Goal: Information Seeking & Learning: Learn about a topic

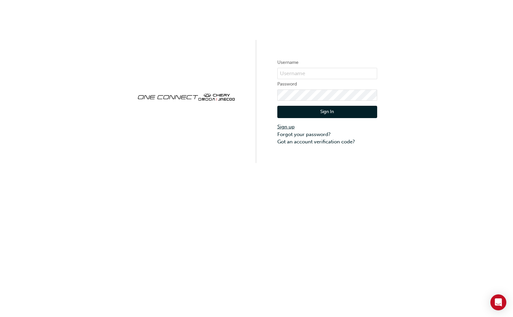
click at [289, 127] on link "Sign up" at bounding box center [327, 127] width 100 height 8
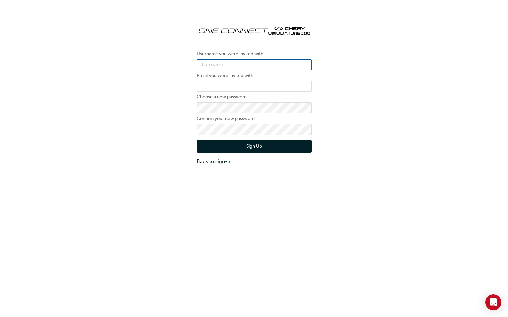
click at [235, 66] on input "text" at bounding box center [254, 64] width 115 height 11
click at [359, 66] on div "Username you were invited with Email you were invited with Choose a new passwor…" at bounding box center [254, 92] width 508 height 155
click at [267, 67] on input "text" at bounding box center [254, 64] width 115 height 11
type input "[PERSON_NAME]"
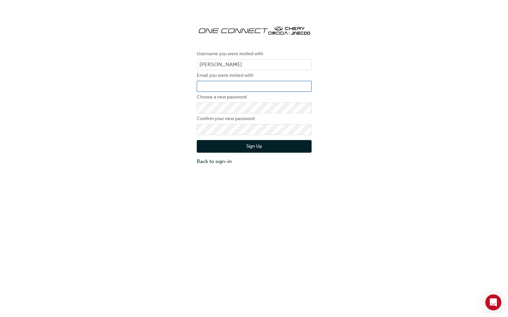
click at [244, 85] on input "email" at bounding box center [254, 86] width 115 height 11
type input "[EMAIL_ADDRESS][DOMAIN_NAME]"
click at [283, 179] on div "Username you were invited with Mazwan Harun Email you were invited with mazwan.…" at bounding box center [254, 173] width 508 height 317
click at [267, 146] on button "Sign Up" at bounding box center [254, 146] width 115 height 13
click at [217, 147] on button "Sign Up" at bounding box center [254, 146] width 115 height 13
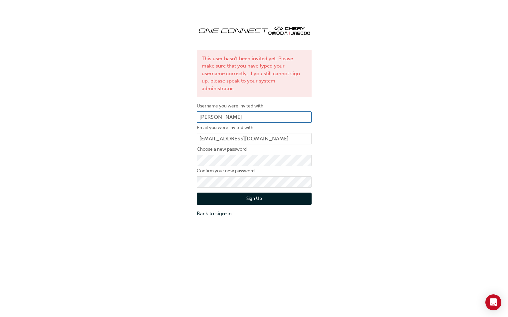
click at [244, 112] on input "Mazwan Harun" at bounding box center [254, 117] width 115 height 11
type input "M"
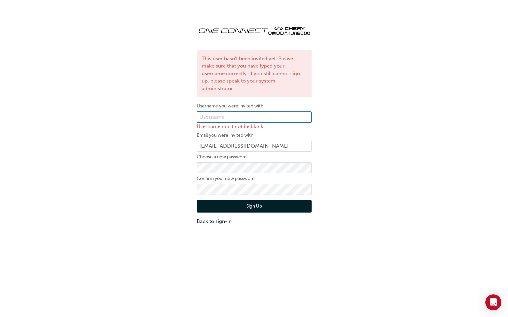
click at [256, 112] on input "text" at bounding box center [254, 117] width 115 height 11
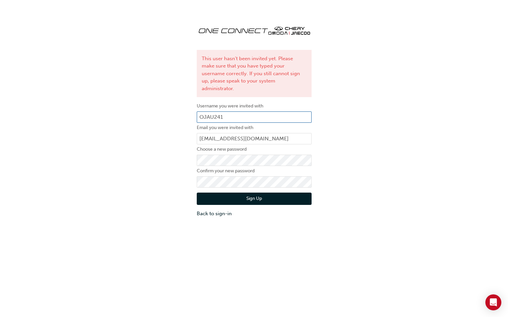
type input "OJAU241"
click at [251, 193] on button "Sign Up" at bounding box center [254, 199] width 115 height 13
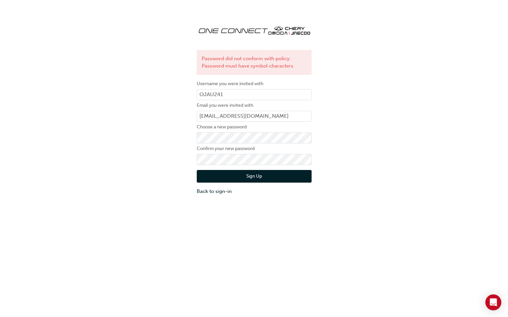
click at [223, 175] on button "Sign Up" at bounding box center [254, 176] width 115 height 13
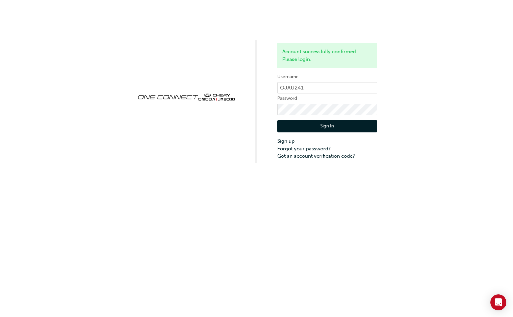
click at [297, 127] on button "Sign In" at bounding box center [327, 126] width 100 height 13
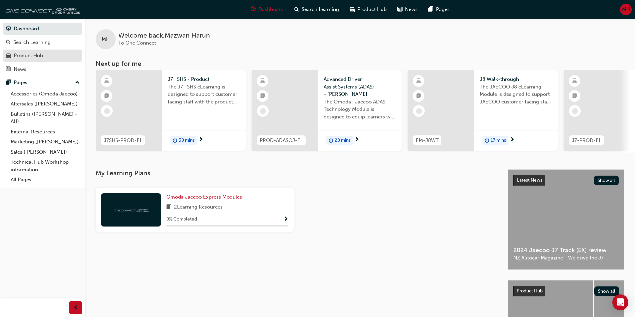
click at [29, 57] on div "Product Hub" at bounding box center [28, 56] width 29 height 8
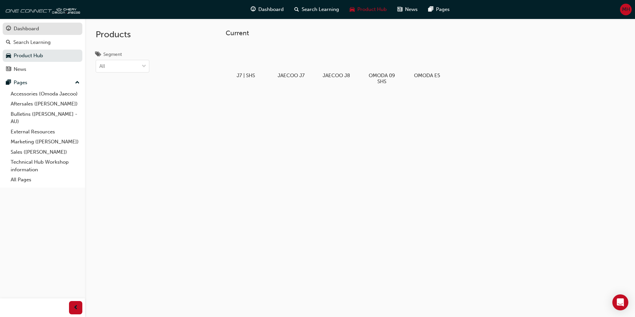
click at [36, 30] on div "Dashboard" at bounding box center [26, 29] width 25 height 8
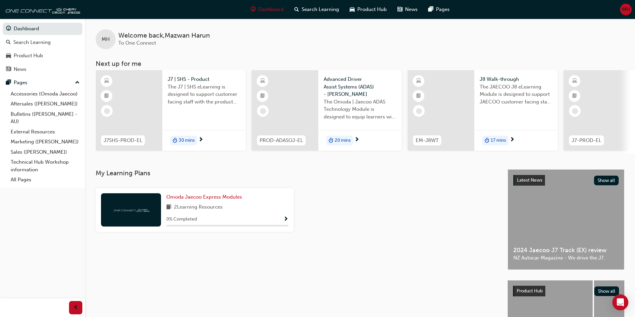
click at [185, 141] on span "30 mins" at bounding box center [187, 141] width 16 height 8
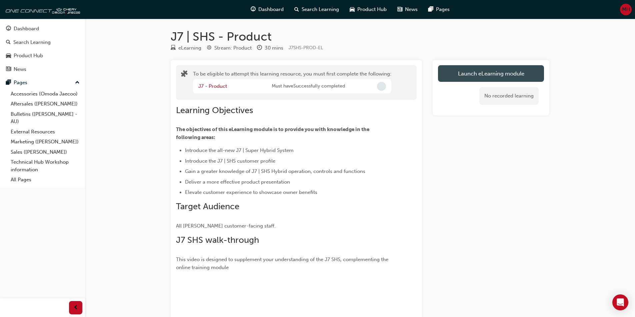
click at [482, 72] on button "Launch eLearning module" at bounding box center [491, 73] width 106 height 17
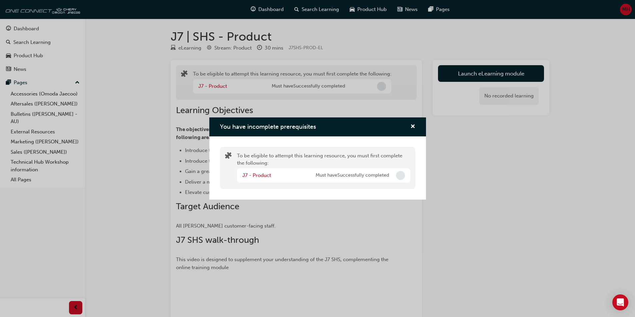
click at [401, 175] on span "Incomplete" at bounding box center [400, 175] width 9 height 9
click at [413, 127] on span "cross-icon" at bounding box center [412, 127] width 5 height 6
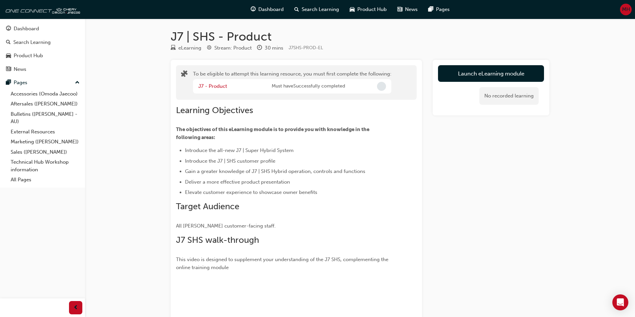
click at [76, 84] on span "up-icon" at bounding box center [77, 83] width 5 height 9
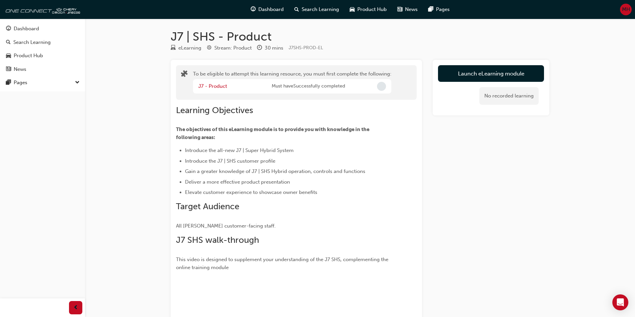
click at [76, 84] on span "down-icon" at bounding box center [77, 83] width 5 height 9
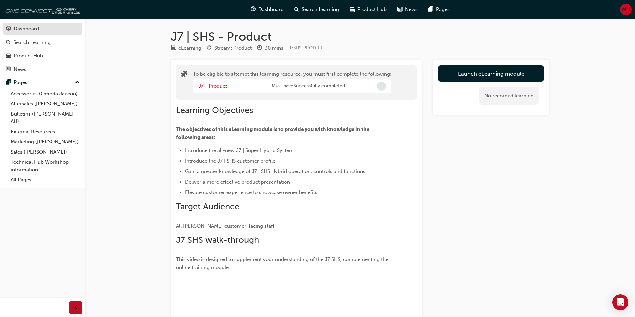
click at [39, 30] on div "Dashboard" at bounding box center [42, 29] width 73 height 8
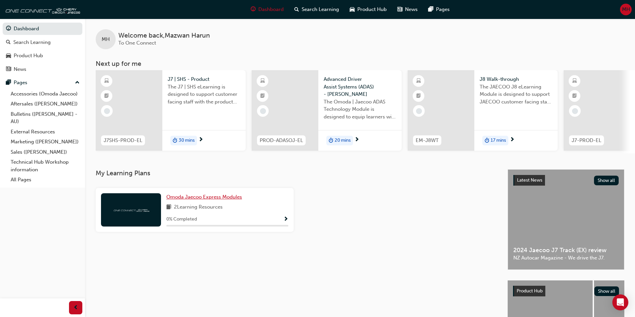
click at [212, 200] on span "Omoda Jaecoo Express Modules" at bounding box center [204, 197] width 76 height 6
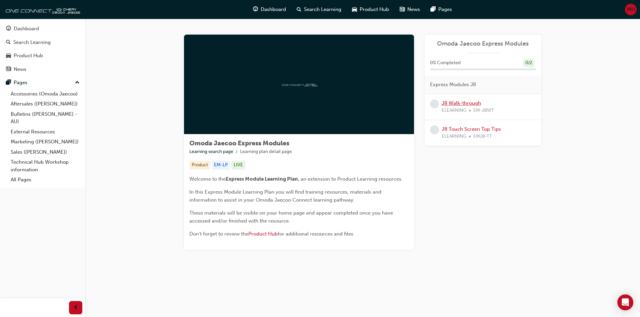
click at [454, 105] on link "J8 Walk-through" at bounding box center [460, 103] width 39 height 6
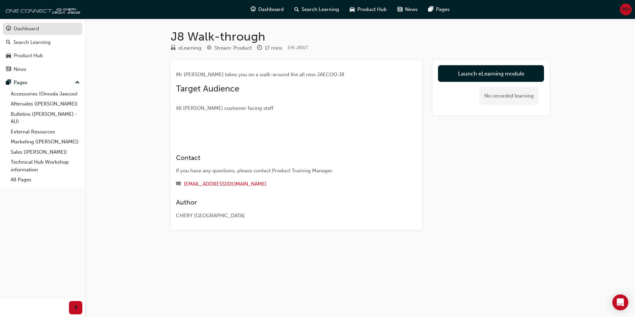
click at [36, 30] on div "Dashboard" at bounding box center [26, 29] width 25 height 8
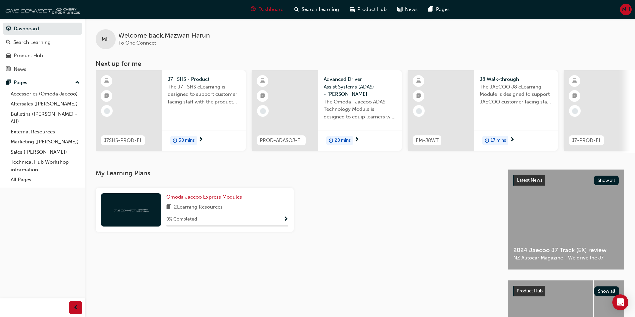
click at [286, 222] on span "Show Progress" at bounding box center [285, 220] width 5 height 6
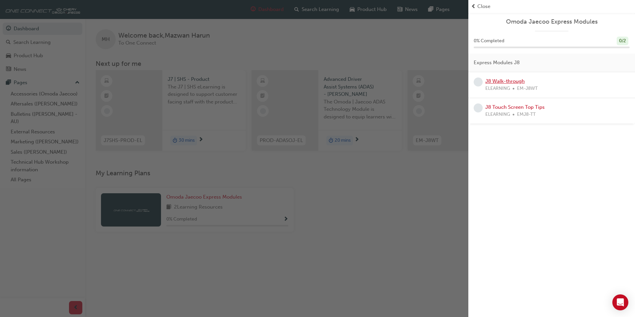
click at [512, 84] on link "J8 Walk-through" at bounding box center [504, 81] width 39 height 6
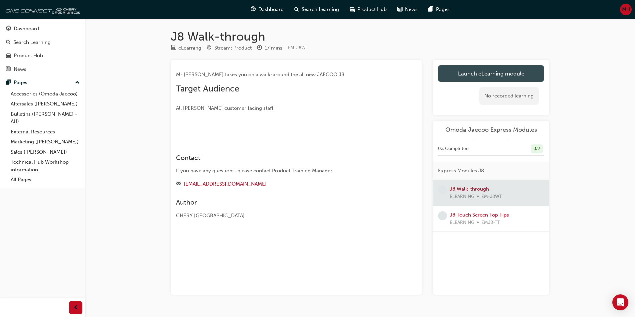
click at [510, 74] on link "Launch eLearning module" at bounding box center [491, 73] width 106 height 17
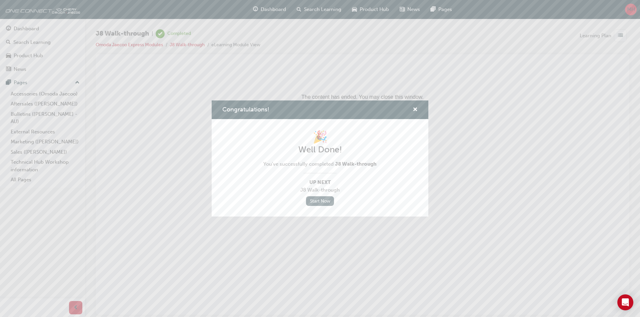
click at [320, 200] on link "Start Now" at bounding box center [320, 202] width 28 height 10
click at [417, 108] on span "cross-icon" at bounding box center [414, 110] width 5 height 6
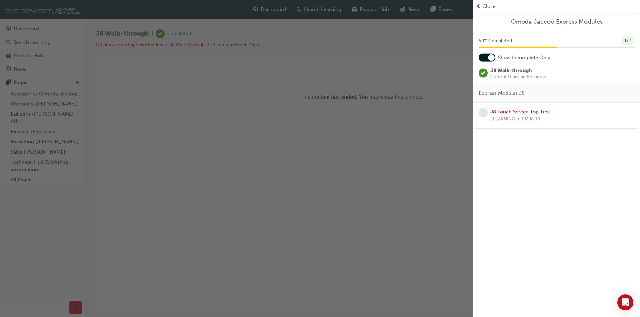
click at [511, 112] on link "J8 Touch Screen Top Tips" at bounding box center [519, 112] width 59 height 6
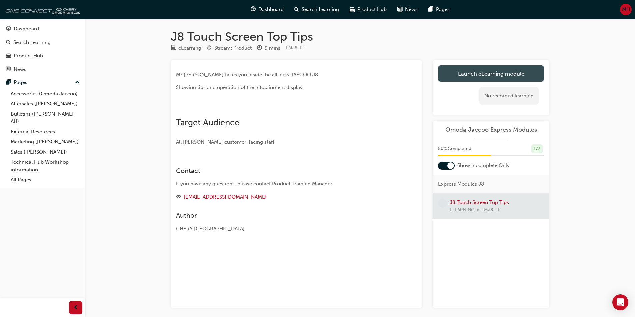
click at [467, 73] on link "Launch eLearning module" at bounding box center [491, 73] width 106 height 17
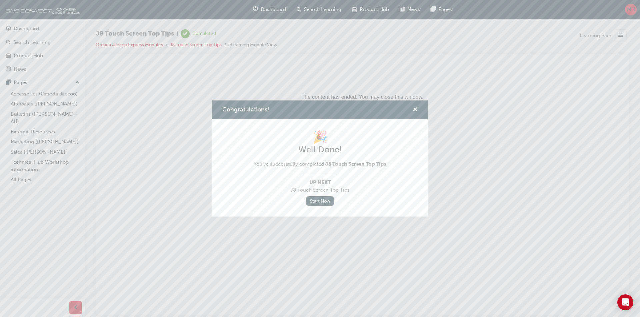
click at [414, 111] on span "cross-icon" at bounding box center [414, 110] width 5 height 6
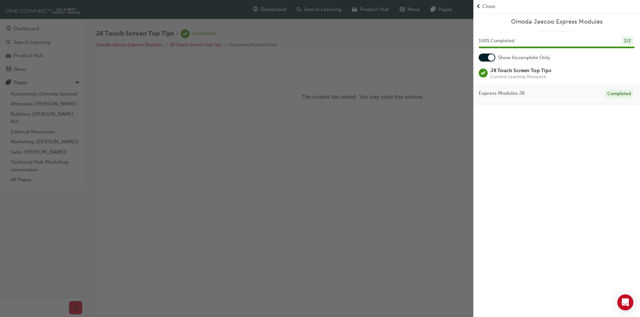
click at [482, 2] on div "Close" at bounding box center [556, 6] width 167 height 13
click at [484, 6] on span "Close" at bounding box center [488, 7] width 13 height 8
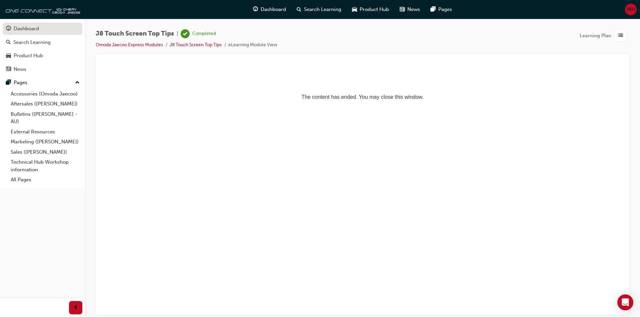
click at [36, 32] on div "Dashboard" at bounding box center [26, 29] width 25 height 8
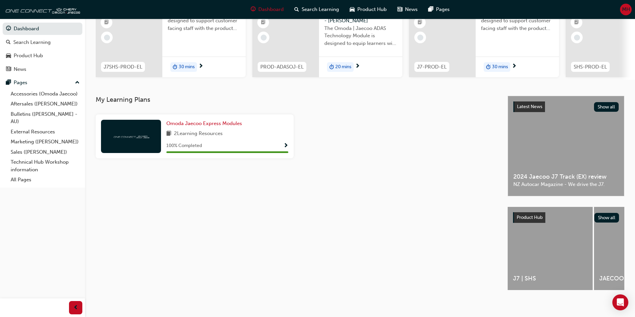
scroll to position [81, 0]
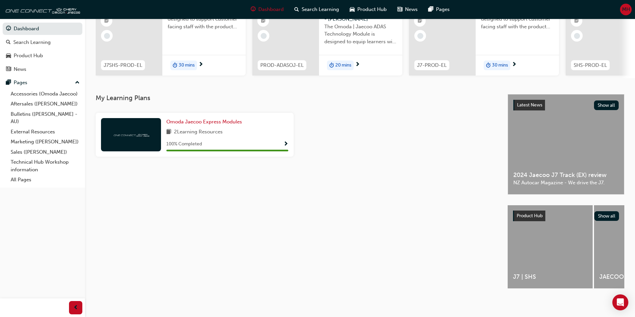
click at [513, 239] on div "JAECOO J7" at bounding box center [636, 247] width 85 height 83
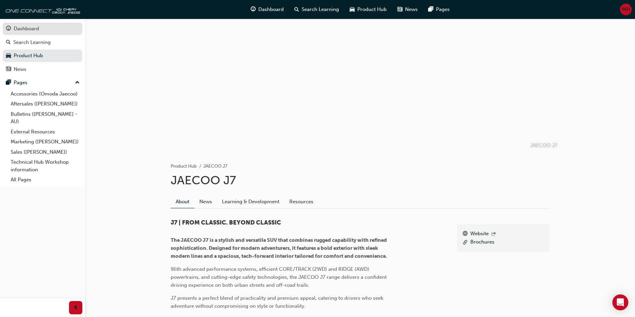
click at [38, 32] on div "Dashboard" at bounding box center [26, 29] width 25 height 8
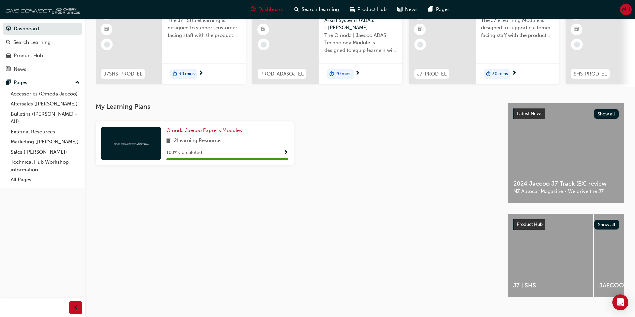
scroll to position [81, 0]
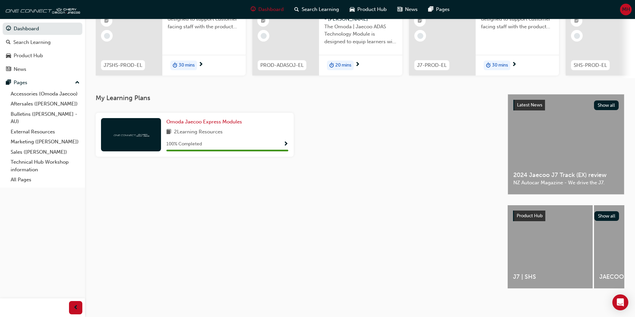
click at [513, 220] on div "Product Hub Show all" at bounding box center [565, 216] width 117 height 21
click at [513, 273] on span "J7 | SHS" at bounding box center [550, 277] width 74 height 8
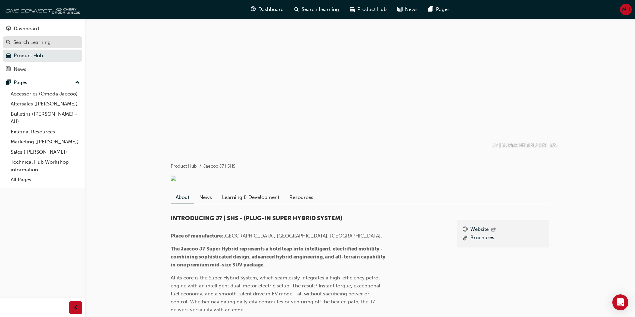
click at [33, 42] on div "Search Learning" at bounding box center [31, 43] width 37 height 8
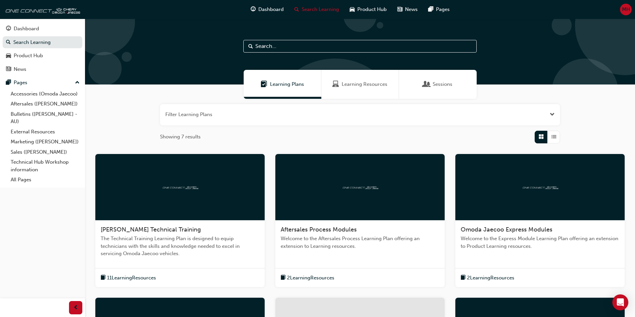
click at [433, 84] on span "Sessions" at bounding box center [442, 85] width 20 height 8
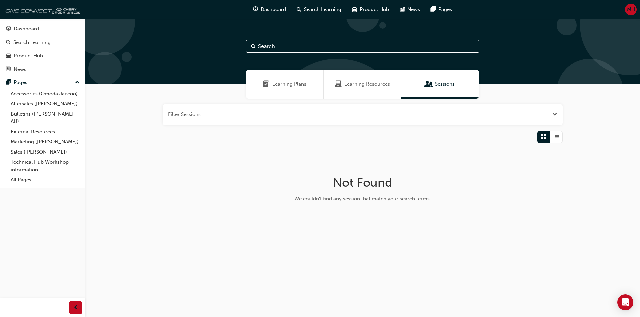
click at [373, 90] on div "Learning Resources" at bounding box center [362, 84] width 78 height 29
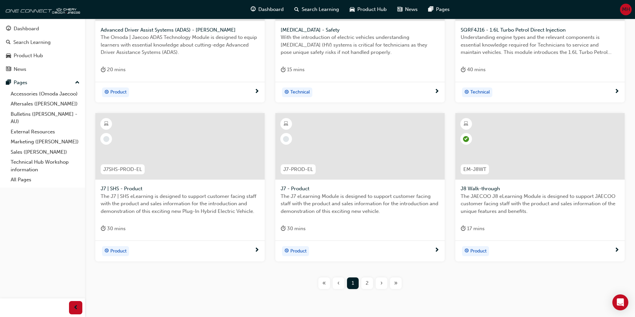
scroll to position [226, 0]
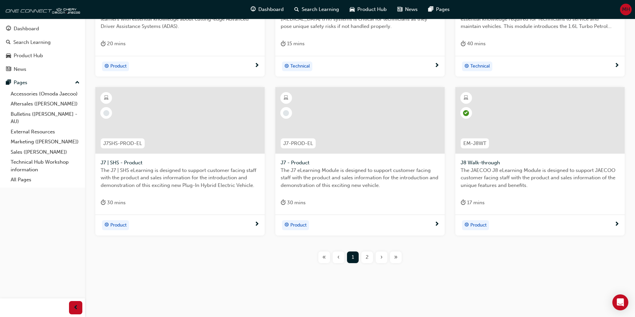
click at [368, 258] on div "2" at bounding box center [367, 258] width 12 height 12
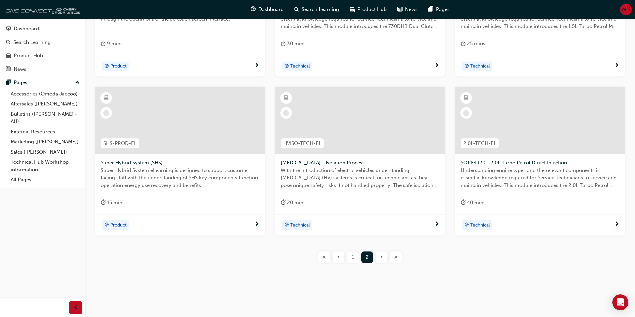
click at [356, 257] on div "1" at bounding box center [353, 258] width 12 height 12
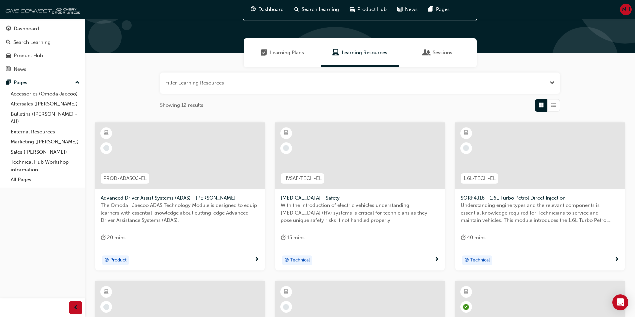
scroll to position [26, 0]
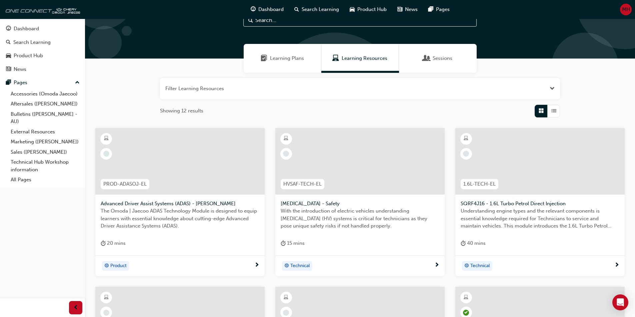
click at [120, 267] on span "Product" at bounding box center [118, 266] width 16 height 8
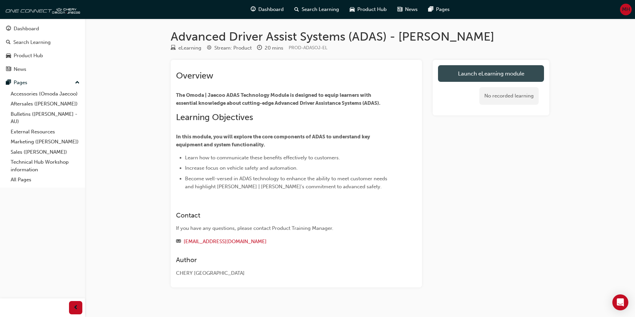
click at [503, 75] on link "Launch eLearning module" at bounding box center [491, 73] width 106 height 17
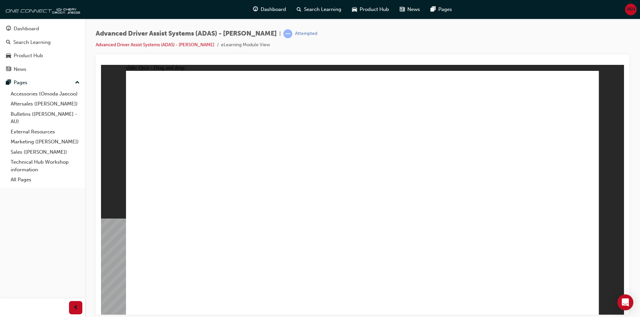
drag, startPoint x: 201, startPoint y: 262, endPoint x: 516, endPoint y: 136, distance: 339.1
drag, startPoint x: 289, startPoint y: 262, endPoint x: 364, endPoint y: 113, distance: 167.1
drag, startPoint x: 362, startPoint y: 255, endPoint x: 380, endPoint y: 135, distance: 121.3
drag, startPoint x: 431, startPoint y: 258, endPoint x: 379, endPoint y: 143, distance: 126.7
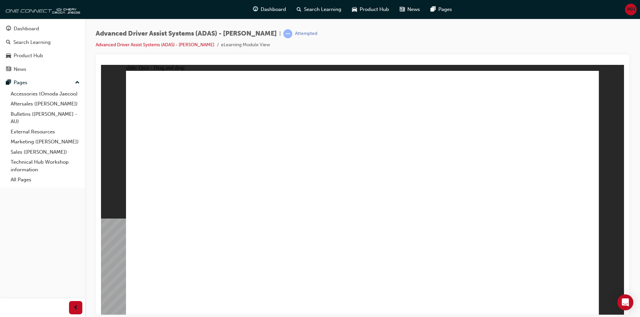
checkbox input "false"
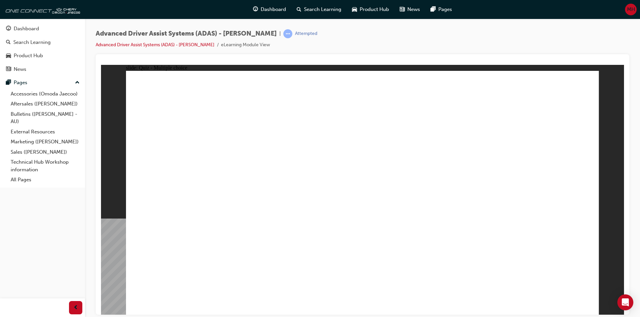
checkbox input "true"
drag, startPoint x: 372, startPoint y: 96, endPoint x: 401, endPoint y: 243, distance: 149.7
drag, startPoint x: 415, startPoint y: 99, endPoint x: 273, endPoint y: 232, distance: 194.9
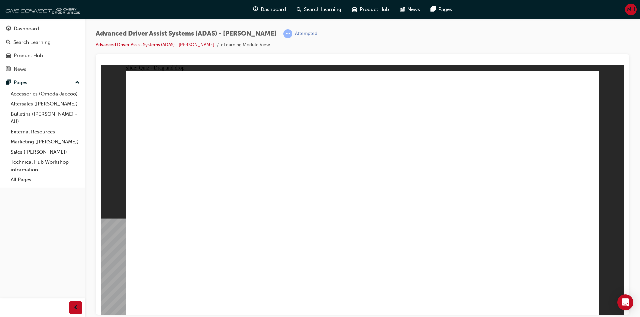
drag, startPoint x: 474, startPoint y: 97, endPoint x: 268, endPoint y: 229, distance: 244.7
drag, startPoint x: 513, startPoint y: 100, endPoint x: 294, endPoint y: 251, distance: 265.5
drag, startPoint x: 358, startPoint y: 117, endPoint x: 290, endPoint y: 242, distance: 142.5
drag, startPoint x: 416, startPoint y: 118, endPoint x: 293, endPoint y: 242, distance: 174.8
drag, startPoint x: 463, startPoint y: 118, endPoint x: 414, endPoint y: 260, distance: 150.5
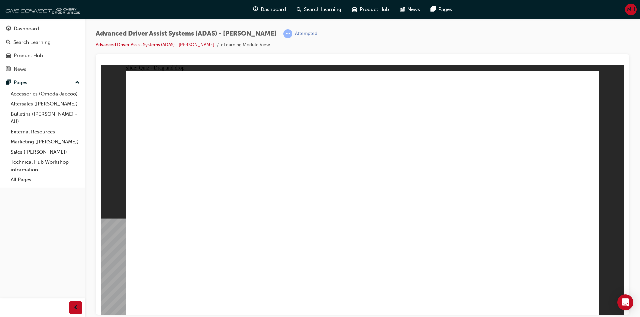
drag, startPoint x: 519, startPoint y: 117, endPoint x: 456, endPoint y: 231, distance: 130.2
drag, startPoint x: 221, startPoint y: 261, endPoint x: 549, endPoint y: 119, distance: 357.9
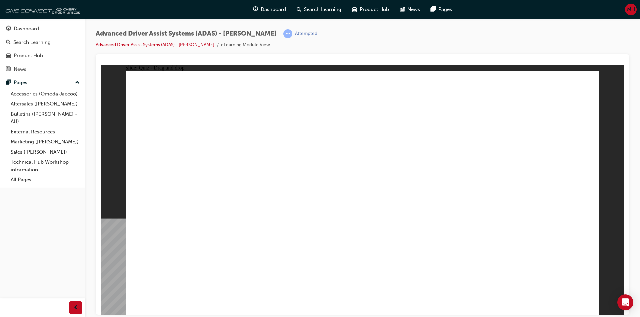
drag, startPoint x: 291, startPoint y: 262, endPoint x: 532, endPoint y: 132, distance: 274.2
drag, startPoint x: 358, startPoint y: 257, endPoint x: 351, endPoint y: 122, distance: 135.1
drag, startPoint x: 441, startPoint y: 263, endPoint x: 392, endPoint y: 115, distance: 156.3
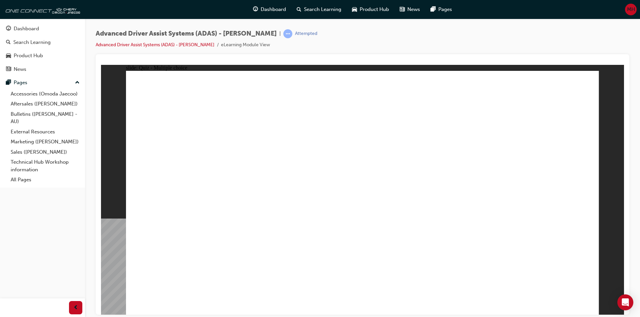
checkbox input "true"
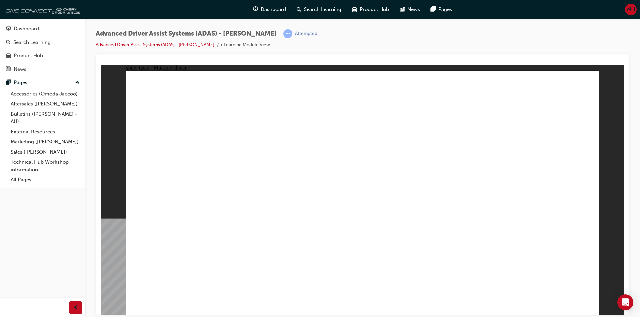
checkbox input "true"
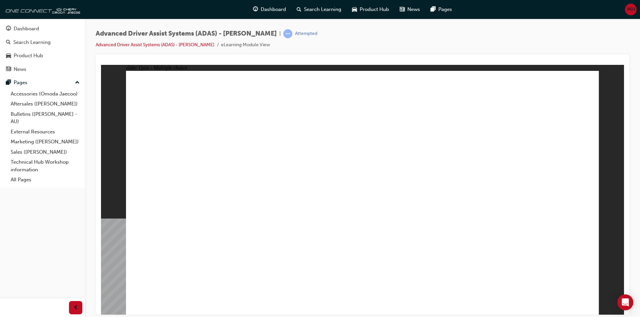
drag, startPoint x: 368, startPoint y: 98, endPoint x: 383, endPoint y: 234, distance: 137.7
drag, startPoint x: 425, startPoint y: 99, endPoint x: 412, endPoint y: 229, distance: 131.2
drag, startPoint x: 465, startPoint y: 97, endPoint x: 451, endPoint y: 224, distance: 127.6
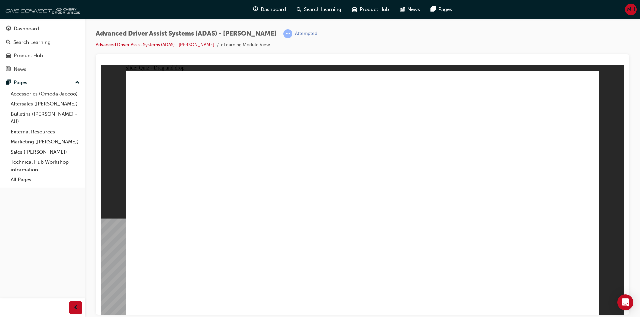
drag, startPoint x: 514, startPoint y: 95, endPoint x: 491, endPoint y: 221, distance: 128.0
drag, startPoint x: 360, startPoint y: 119, endPoint x: 245, endPoint y: 225, distance: 156.5
drag, startPoint x: 417, startPoint y: 118, endPoint x: 252, endPoint y: 229, distance: 199.5
drag, startPoint x: 468, startPoint y: 116, endPoint x: 267, endPoint y: 227, distance: 229.2
drag, startPoint x: 521, startPoint y: 117, endPoint x: 304, endPoint y: 221, distance: 240.7
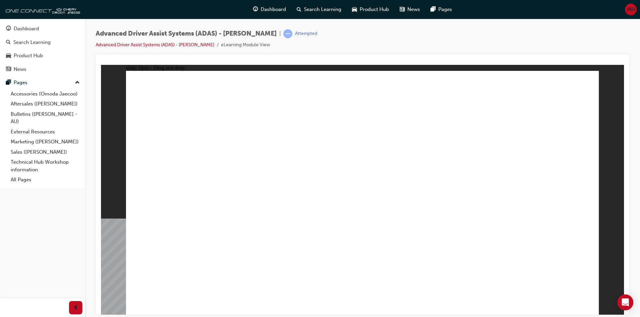
drag, startPoint x: 301, startPoint y: 262, endPoint x: 511, endPoint y: 104, distance: 262.8
drag, startPoint x: 361, startPoint y: 260, endPoint x: 498, endPoint y: 107, distance: 205.2
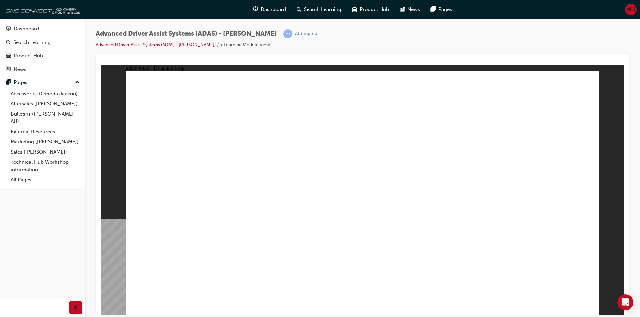
drag, startPoint x: 441, startPoint y: 257, endPoint x: 505, endPoint y: 111, distance: 159.9
drag, startPoint x: 225, startPoint y: 258, endPoint x: 355, endPoint y: 100, distance: 204.9
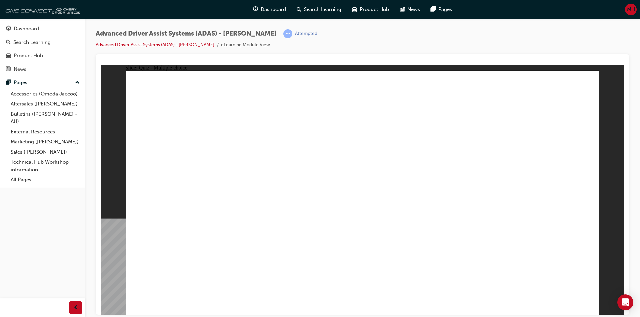
checkbox input "true"
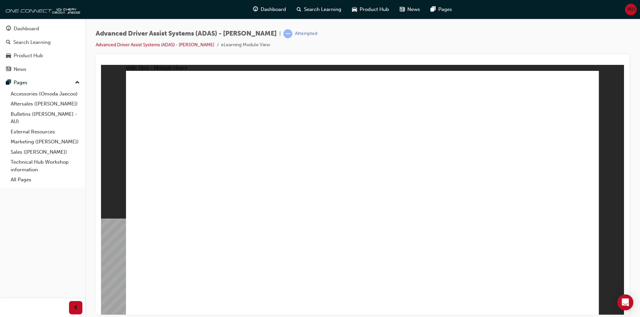
checkbox input "true"
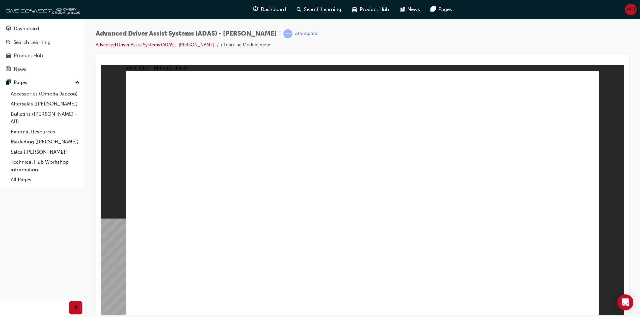
drag, startPoint x: 360, startPoint y: 100, endPoint x: 257, endPoint y: 236, distance: 170.9
drag, startPoint x: 419, startPoint y: 95, endPoint x: 258, endPoint y: 223, distance: 205.8
drag, startPoint x: 458, startPoint y: 100, endPoint x: 251, endPoint y: 229, distance: 243.8
drag, startPoint x: 516, startPoint y: 98, endPoint x: 220, endPoint y: 240, distance: 328.5
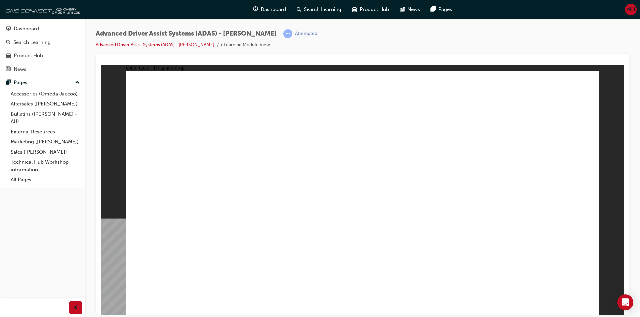
drag, startPoint x: 297, startPoint y: 223, endPoint x: 294, endPoint y: 224, distance: 3.7
drag, startPoint x: 355, startPoint y: 118, endPoint x: 372, endPoint y: 229, distance: 112.1
drag, startPoint x: 408, startPoint y: 116, endPoint x: 218, endPoint y: 240, distance: 226.6
drag, startPoint x: 388, startPoint y: 159, endPoint x: 235, endPoint y: 237, distance: 171.3
drag, startPoint x: 516, startPoint y: 116, endPoint x: 415, endPoint y: 226, distance: 149.0
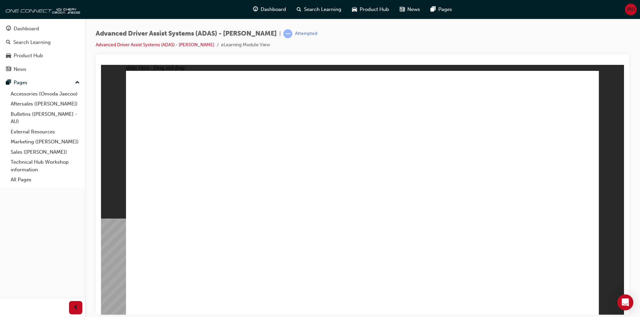
drag, startPoint x: 226, startPoint y: 263, endPoint x: 346, endPoint y: 101, distance: 202.2
drag, startPoint x: 300, startPoint y: 261, endPoint x: 491, endPoint y: 111, distance: 242.7
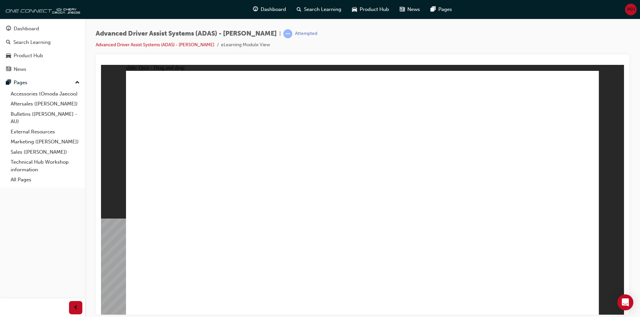
drag, startPoint x: 371, startPoint y: 258, endPoint x: 496, endPoint y: 121, distance: 185.6
drag, startPoint x: 442, startPoint y: 259, endPoint x: 487, endPoint y: 127, distance: 139.7
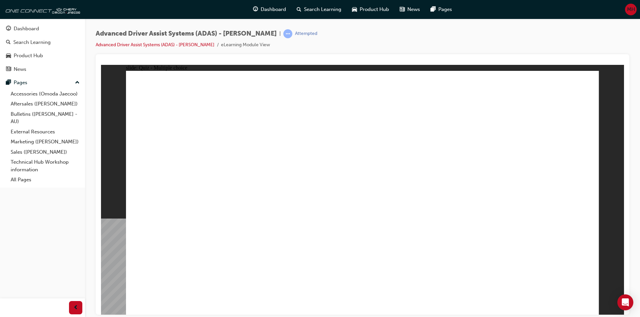
checkbox input "true"
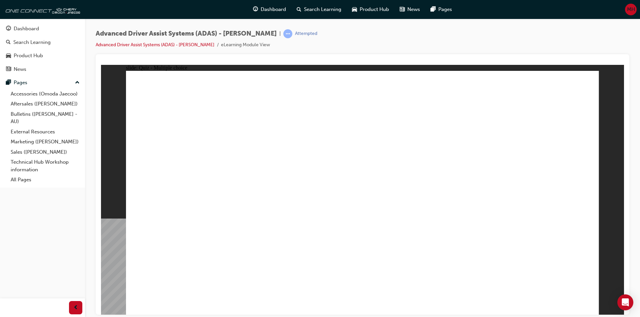
checkbox input "true"
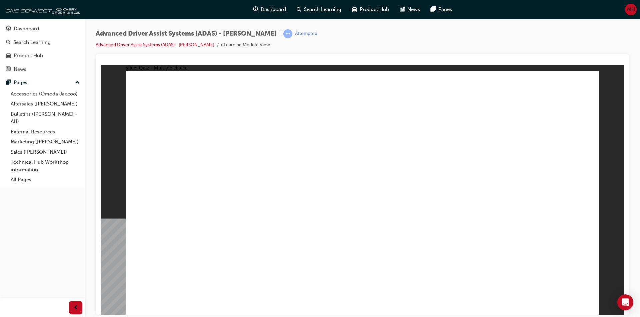
drag, startPoint x: 367, startPoint y: 94, endPoint x: 217, endPoint y: 222, distance: 197.2
drag, startPoint x: 421, startPoint y: 97, endPoint x: 254, endPoint y: 230, distance: 213.3
drag, startPoint x: 474, startPoint y: 95, endPoint x: 274, endPoint y: 224, distance: 238.0
drag, startPoint x: 528, startPoint y: 94, endPoint x: 307, endPoint y: 221, distance: 254.4
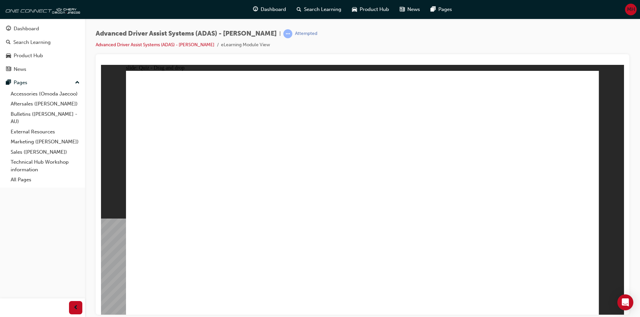
drag, startPoint x: 374, startPoint y: 119, endPoint x: 239, endPoint y: 241, distance: 181.8
drag, startPoint x: 415, startPoint y: 114, endPoint x: 225, endPoint y: 233, distance: 225.0
drag, startPoint x: 435, startPoint y: 133, endPoint x: 256, endPoint y: 239, distance: 207.6
drag, startPoint x: 523, startPoint y: 116, endPoint x: 291, endPoint y: 235, distance: 260.6
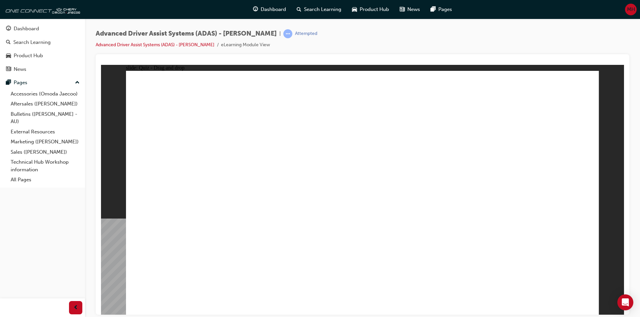
drag, startPoint x: 290, startPoint y: 262, endPoint x: 492, endPoint y: 96, distance: 261.5
drag, startPoint x: 379, startPoint y: 261, endPoint x: 550, endPoint y: 93, distance: 239.8
drag, startPoint x: 447, startPoint y: 263, endPoint x: 505, endPoint y: 123, distance: 151.4
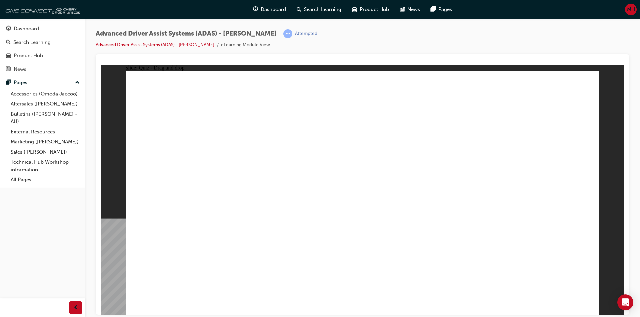
drag, startPoint x: 219, startPoint y: 256, endPoint x: 359, endPoint y: 102, distance: 208.9
checkbox input "true"
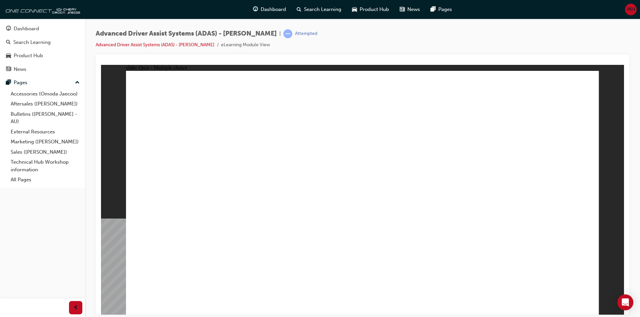
checkbox input "true"
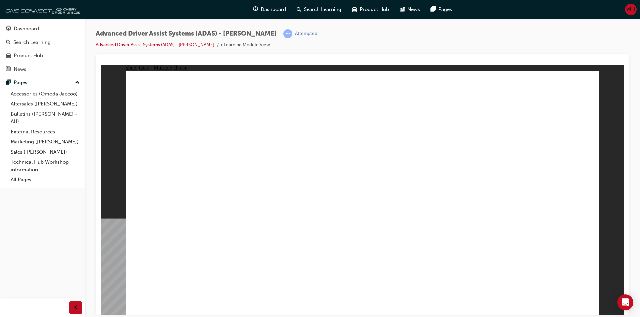
checkbox input "true"
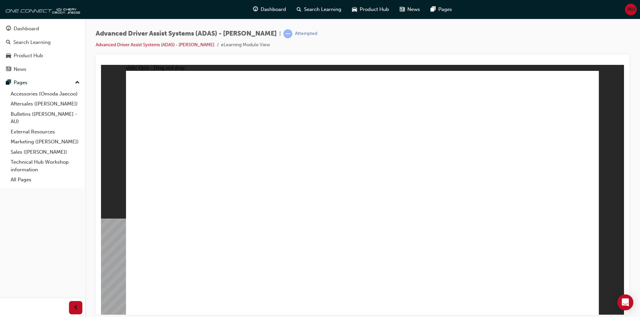
drag, startPoint x: 375, startPoint y: 97, endPoint x: 253, endPoint y: 233, distance: 183.3
drag, startPoint x: 417, startPoint y: 97, endPoint x: 408, endPoint y: 236, distance: 140.1
drag, startPoint x: 462, startPoint y: 102, endPoint x: 227, endPoint y: 233, distance: 269.3
drag, startPoint x: 511, startPoint y: 98, endPoint x: 404, endPoint y: 225, distance: 166.2
drag, startPoint x: 364, startPoint y: 115, endPoint x: 450, endPoint y: 224, distance: 138.8
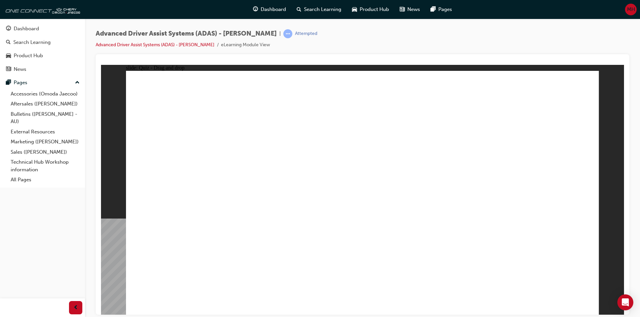
drag, startPoint x: 408, startPoint y: 222, endPoint x: 262, endPoint y: 224, distance: 146.2
drag, startPoint x: 425, startPoint y: 115, endPoint x: 308, endPoint y: 223, distance: 159.1
drag, startPoint x: 468, startPoint y: 116, endPoint x: 452, endPoint y: 223, distance: 108.5
drag, startPoint x: 522, startPoint y: 115, endPoint x: 495, endPoint y: 223, distance: 111.2
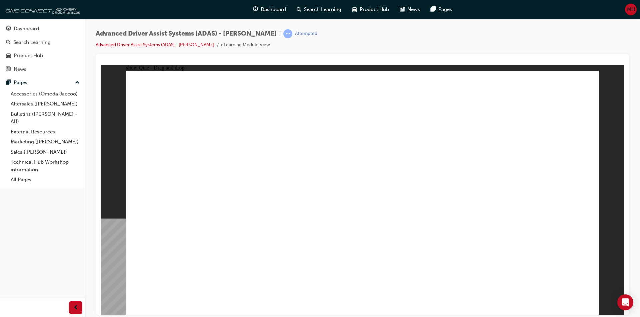
drag, startPoint x: 221, startPoint y: 263, endPoint x: 348, endPoint y: 112, distance: 197.2
drag, startPoint x: 305, startPoint y: 262, endPoint x: 500, endPoint y: 83, distance: 264.3
drag, startPoint x: 371, startPoint y: 259, endPoint x: 531, endPoint y: 77, distance: 242.2
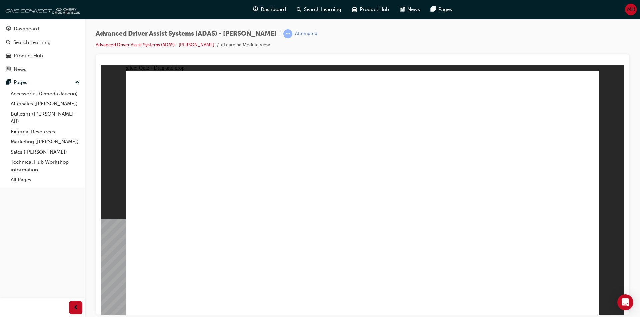
drag, startPoint x: 448, startPoint y: 257, endPoint x: 506, endPoint y: 110, distance: 158.1
checkbox input "true"
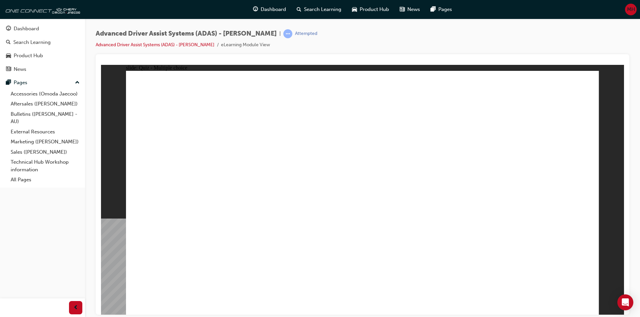
checkbox input "true"
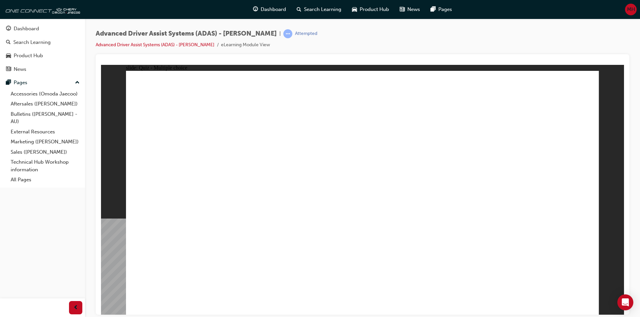
checkbox input "true"
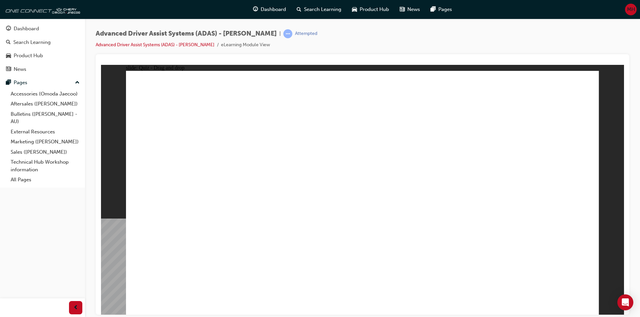
drag, startPoint x: 366, startPoint y: 97, endPoint x: 362, endPoint y: 228, distance: 131.3
drag, startPoint x: 416, startPoint y: 99, endPoint x: 187, endPoint y: 241, distance: 269.4
drag, startPoint x: 461, startPoint y: 96, endPoint x: 230, endPoint y: 226, distance: 264.6
drag, startPoint x: 527, startPoint y: 96, endPoint x: 449, endPoint y: 226, distance: 151.9
drag, startPoint x: 408, startPoint y: 222, endPoint x: 267, endPoint y: 225, distance: 141.3
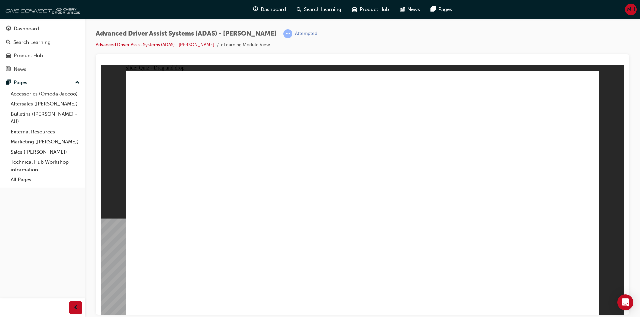
drag, startPoint x: 363, startPoint y: 115, endPoint x: 403, endPoint y: 224, distance: 116.2
drag, startPoint x: 424, startPoint y: 116, endPoint x: 297, endPoint y: 231, distance: 171.7
drag, startPoint x: 477, startPoint y: 116, endPoint x: 462, endPoint y: 218, distance: 103.4
drag, startPoint x: 531, startPoint y: 116, endPoint x: 504, endPoint y: 221, distance: 107.8
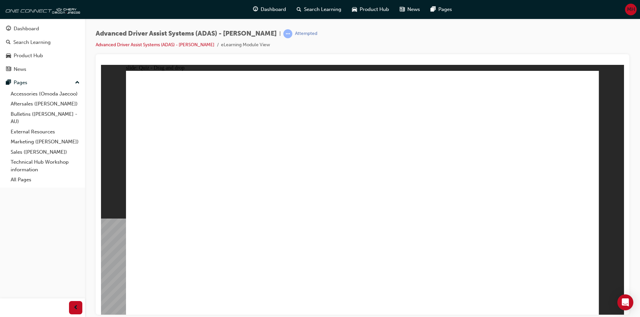
drag, startPoint x: 221, startPoint y: 264, endPoint x: 386, endPoint y: 95, distance: 236.5
drag, startPoint x: 291, startPoint y: 256, endPoint x: 516, endPoint y: 71, distance: 291.1
drag, startPoint x: 377, startPoint y: 254, endPoint x: 479, endPoint y: 129, distance: 161.5
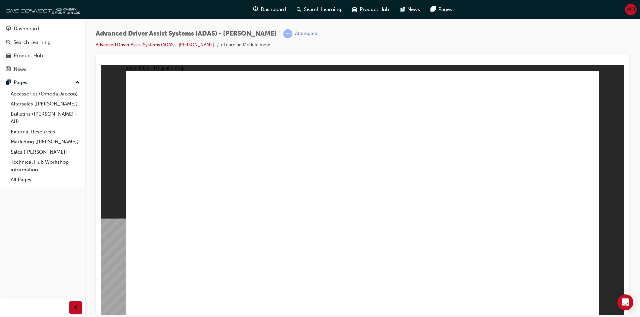
drag, startPoint x: 450, startPoint y: 260, endPoint x: 499, endPoint y: 134, distance: 135.9
checkbox input "true"
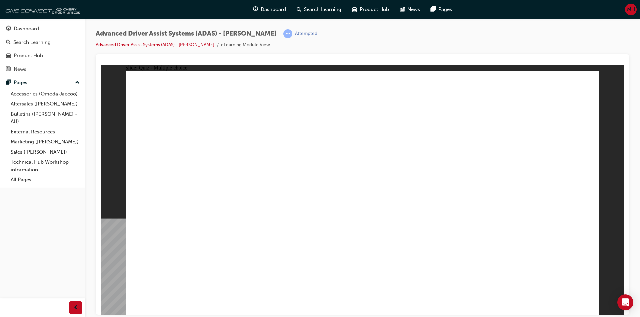
checkbox input "true"
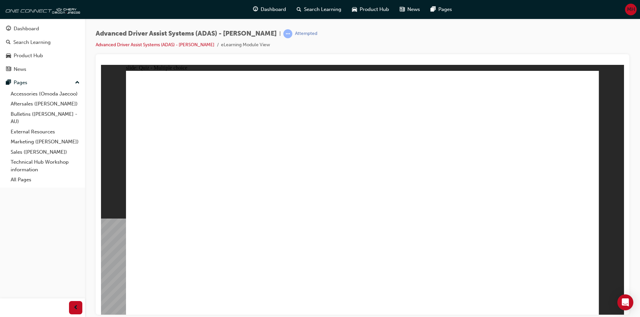
checkbox input "true"
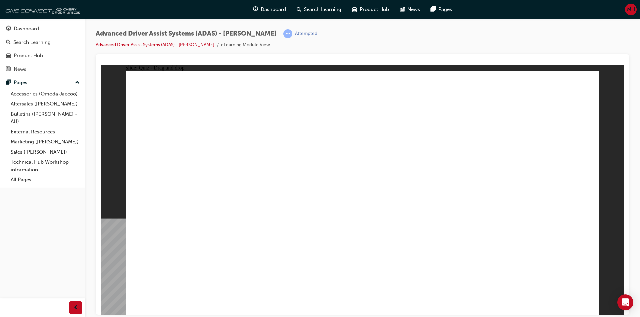
drag, startPoint x: 371, startPoint y: 94, endPoint x: 376, endPoint y: 220, distance: 126.0
drag, startPoint x: 366, startPoint y: 116, endPoint x: 409, endPoint y: 224, distance: 115.8
drag, startPoint x: 508, startPoint y: 118, endPoint x: 450, endPoint y: 227, distance: 123.5
drag, startPoint x: 423, startPoint y: 99, endPoint x: 239, endPoint y: 231, distance: 226.3
drag, startPoint x: 472, startPoint y: 95, endPoint x: 231, endPoint y: 225, distance: 273.3
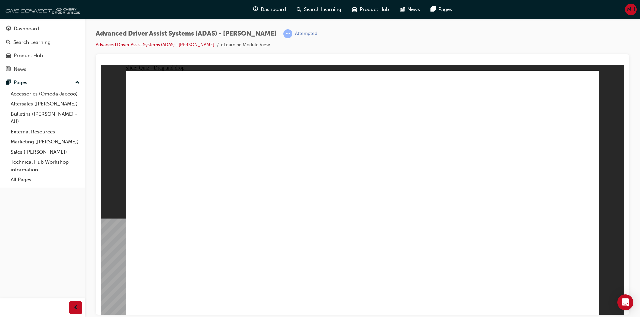
drag, startPoint x: 514, startPoint y: 103, endPoint x: 263, endPoint y: 229, distance: 280.8
drag, startPoint x: 426, startPoint y: 117, endPoint x: 304, endPoint y: 224, distance: 162.6
drag, startPoint x: 470, startPoint y: 116, endPoint x: 299, endPoint y: 234, distance: 208.1
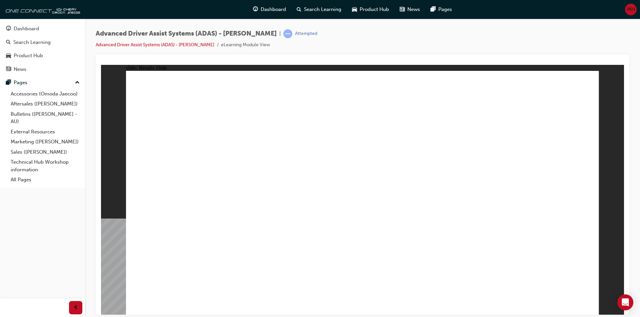
drag, startPoint x: 202, startPoint y: 260, endPoint x: 347, endPoint y: 109, distance: 209.7
drag, startPoint x: 301, startPoint y: 256, endPoint x: 483, endPoint y: 102, distance: 238.7
drag, startPoint x: 379, startPoint y: 257, endPoint x: 516, endPoint y: 124, distance: 190.8
drag, startPoint x: 474, startPoint y: 183, endPoint x: 498, endPoint y: 125, distance: 62.7
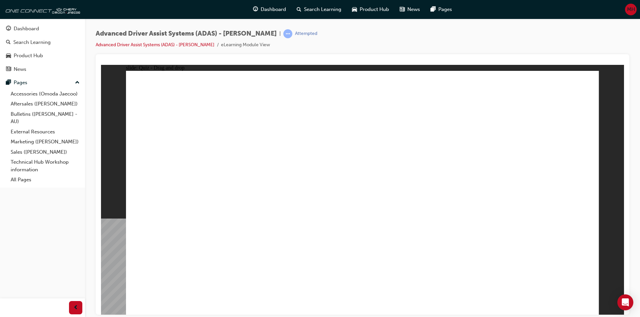
checkbox input "true"
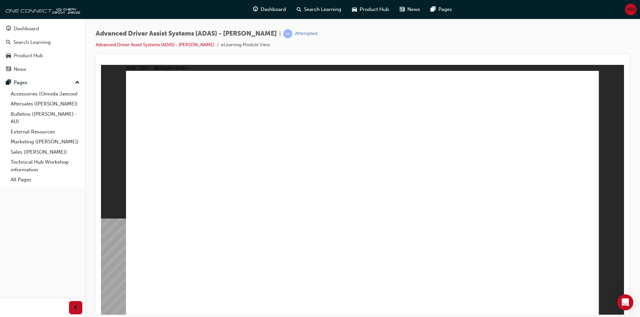
checkbox input "true"
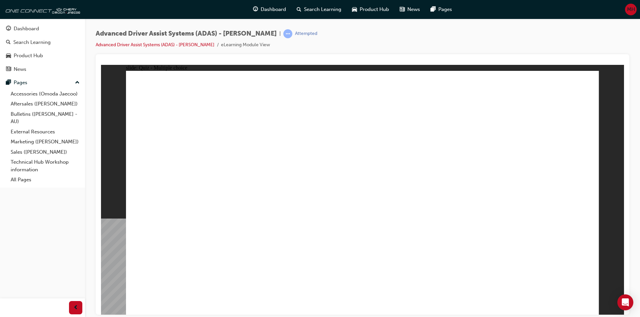
checkbox input "true"
drag, startPoint x: 377, startPoint y: 95, endPoint x: 398, endPoint y: 232, distance: 138.5
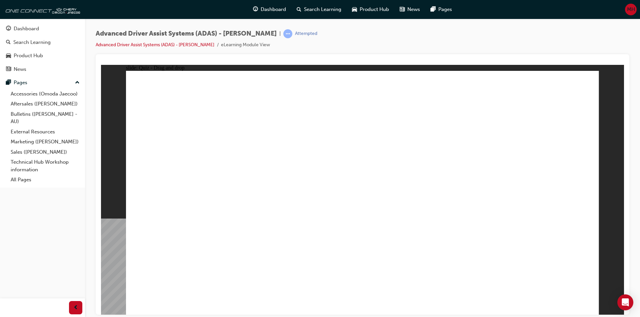
drag, startPoint x: 422, startPoint y: 95, endPoint x: 418, endPoint y: 222, distance: 127.0
drag, startPoint x: 511, startPoint y: 95, endPoint x: 177, endPoint y: 225, distance: 359.3
drag, startPoint x: 477, startPoint y: 95, endPoint x: 462, endPoint y: 224, distance: 129.4
drag, startPoint x: 369, startPoint y: 119, endPoint x: 374, endPoint y: 238, distance: 120.0
drag, startPoint x: 513, startPoint y: 118, endPoint x: 385, endPoint y: 245, distance: 180.9
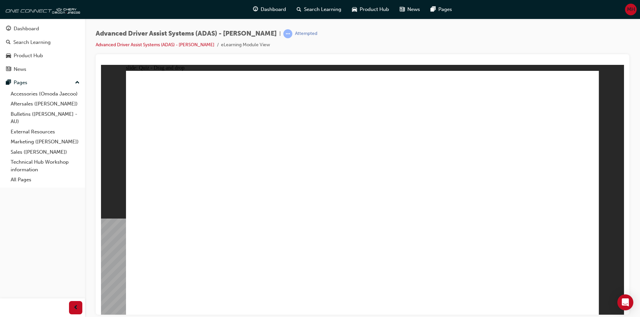
drag, startPoint x: 422, startPoint y: 119, endPoint x: 213, endPoint y: 236, distance: 240.4
drag, startPoint x: 463, startPoint y: 117, endPoint x: 253, endPoint y: 228, distance: 237.5
drag, startPoint x: 244, startPoint y: 263, endPoint x: 227, endPoint y: 268, distance: 17.4
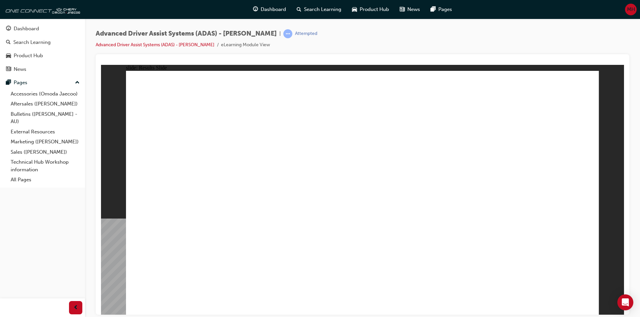
drag, startPoint x: 198, startPoint y: 264, endPoint x: 350, endPoint y: 116, distance: 212.9
drag, startPoint x: 296, startPoint y: 261, endPoint x: 529, endPoint y: 74, distance: 298.8
drag, startPoint x: 366, startPoint y: 267, endPoint x: 494, endPoint y: 135, distance: 183.5
drag, startPoint x: 455, startPoint y: 263, endPoint x: 516, endPoint y: 128, distance: 147.8
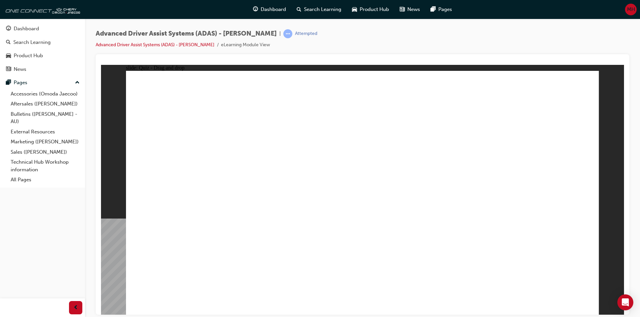
checkbox input "true"
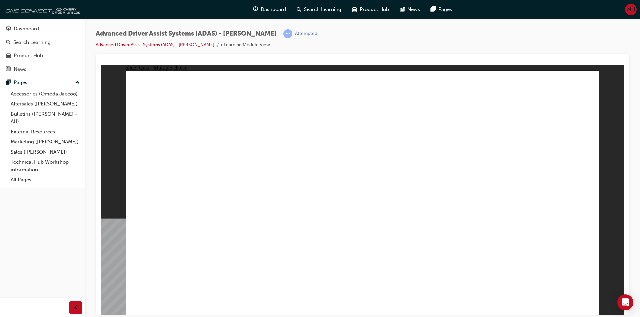
checkbox input "true"
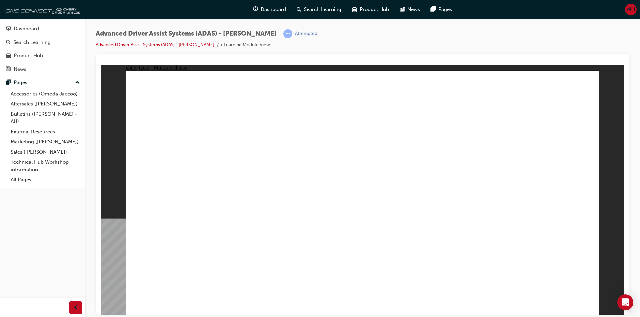
checkbox input "true"
drag, startPoint x: 471, startPoint y: 116, endPoint x: 266, endPoint y: 227, distance: 233.6
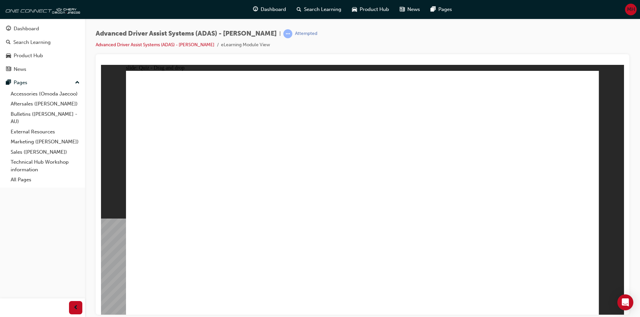
drag, startPoint x: 367, startPoint y: 97, endPoint x: 387, endPoint y: 230, distance: 134.7
drag, startPoint x: 417, startPoint y: 98, endPoint x: 409, endPoint y: 227, distance: 129.2
drag, startPoint x: 471, startPoint y: 95, endPoint x: 242, endPoint y: 224, distance: 262.8
drag, startPoint x: 511, startPoint y: 100, endPoint x: 272, endPoint y: 238, distance: 275.2
drag, startPoint x: 512, startPoint y: 117, endPoint x: 453, endPoint y: 231, distance: 128.6
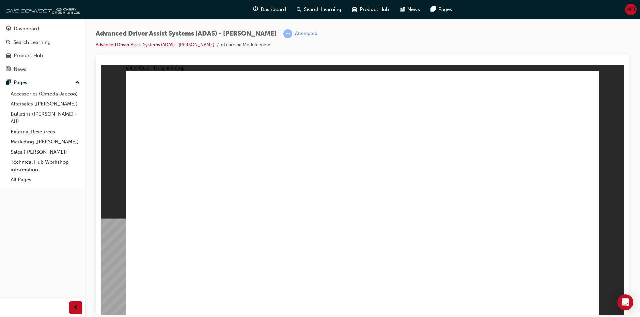
drag, startPoint x: 370, startPoint y: 116, endPoint x: 395, endPoint y: 239, distance: 126.1
drag, startPoint x: 415, startPoint y: 115, endPoint x: 297, endPoint y: 220, distance: 157.3
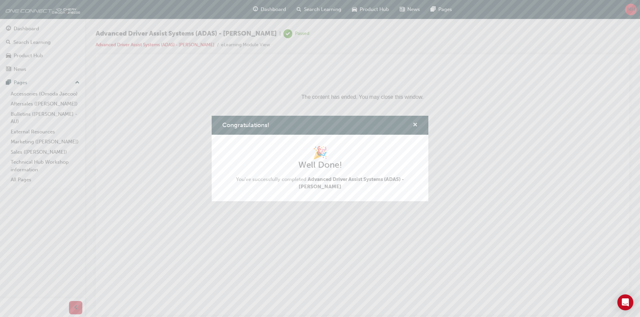
click at [413, 125] on span "cross-icon" at bounding box center [414, 126] width 5 height 6
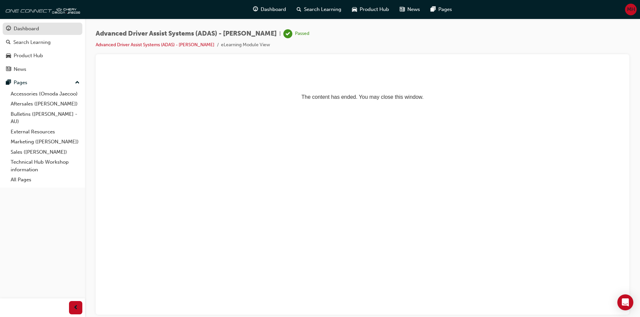
click at [25, 31] on div "Dashboard" at bounding box center [26, 29] width 25 height 8
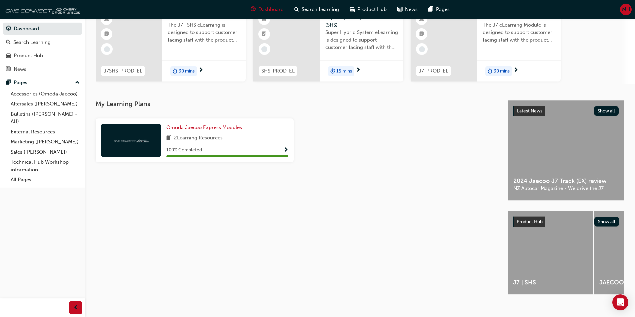
scroll to position [67, 0]
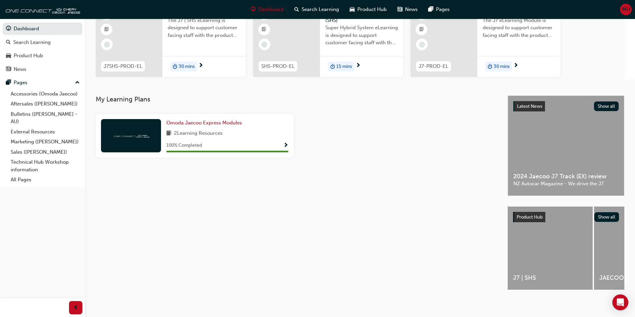
click at [513, 216] on span "Product Hub" at bounding box center [529, 218] width 26 height 6
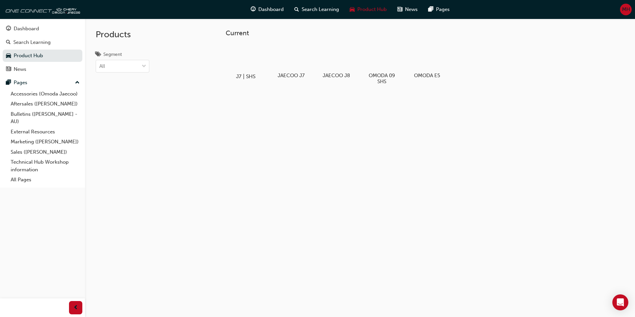
click at [249, 62] on div at bounding box center [245, 57] width 37 height 27
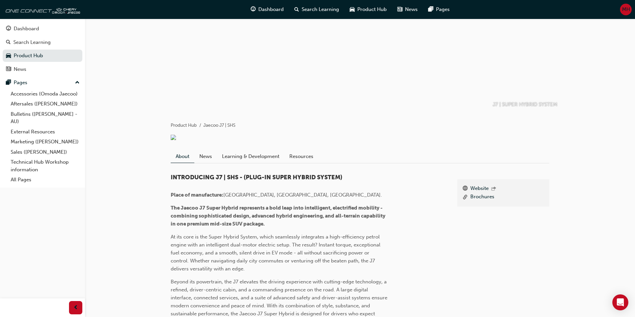
scroll to position [20, 0]
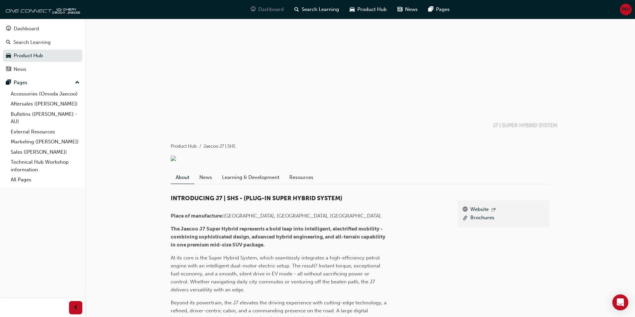
click at [267, 7] on span "Dashboard" at bounding box center [270, 10] width 25 height 8
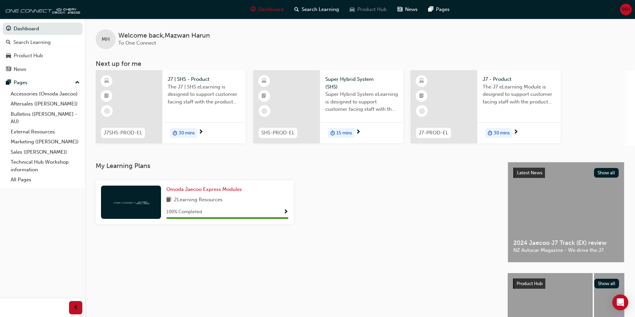
click at [365, 13] on span "Product Hub" at bounding box center [371, 10] width 29 height 8
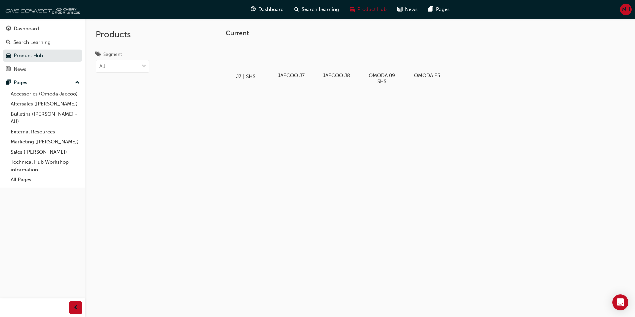
click at [247, 62] on div at bounding box center [245, 57] width 37 height 27
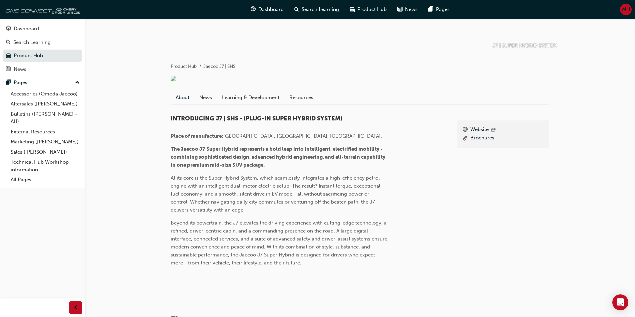
scroll to position [33, 0]
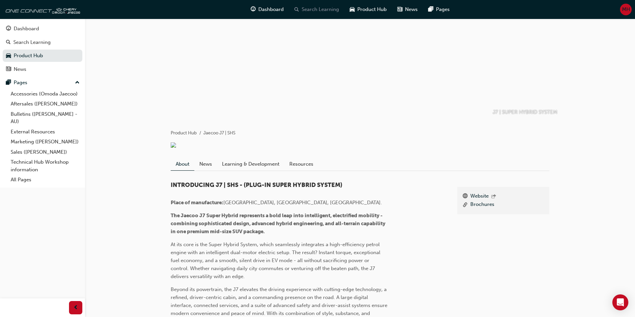
click at [317, 12] on span "Search Learning" at bounding box center [319, 10] width 37 height 8
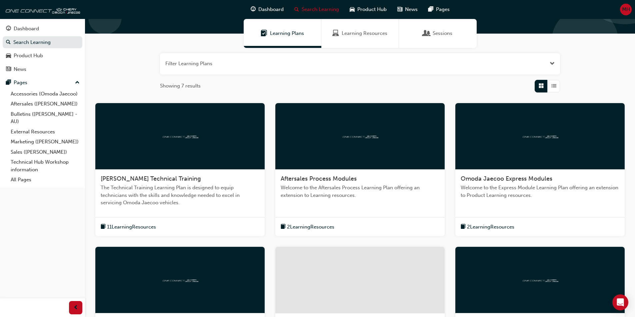
scroll to position [63, 0]
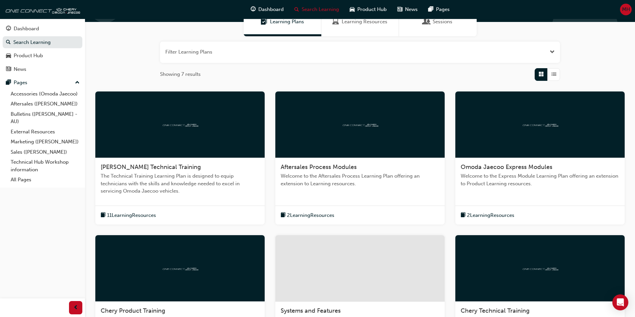
click at [477, 216] on span "2 Learning Resources" at bounding box center [490, 216] width 47 height 8
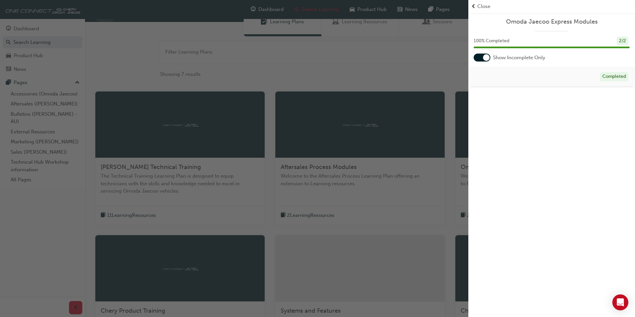
click at [478, 6] on span "Close" at bounding box center [483, 7] width 13 height 8
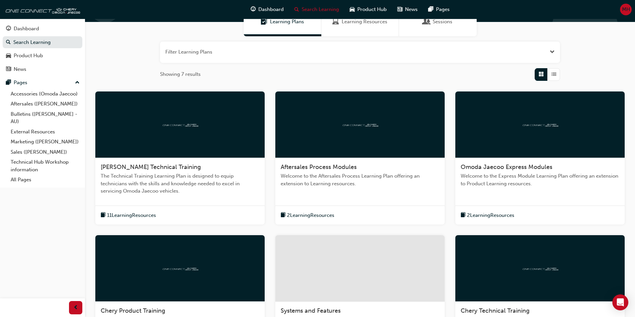
click at [326, 217] on span "2 Learning Resources" at bounding box center [310, 216] width 47 height 8
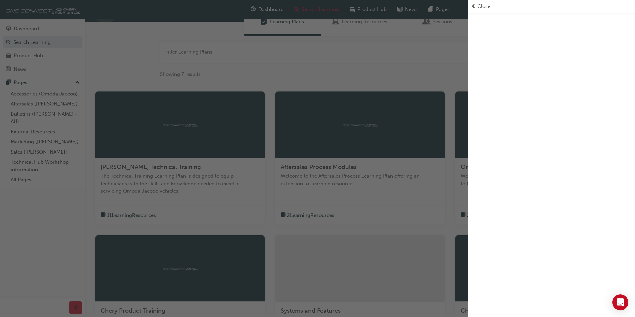
click at [479, 3] on span "Close" at bounding box center [483, 7] width 13 height 8
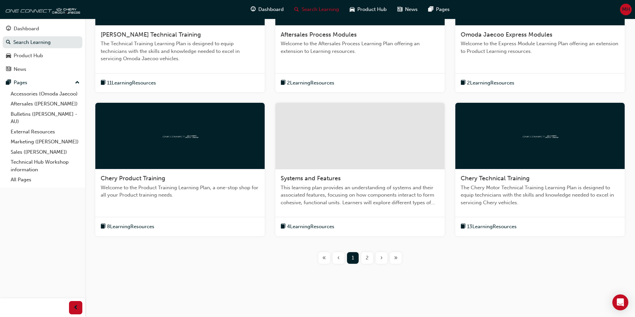
scroll to position [196, 0]
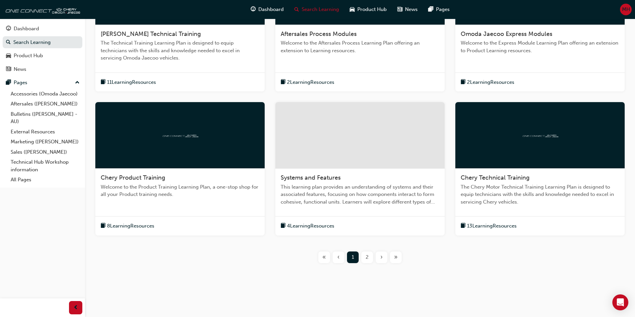
click at [319, 228] on span "4 Learning Resources" at bounding box center [310, 227] width 47 height 8
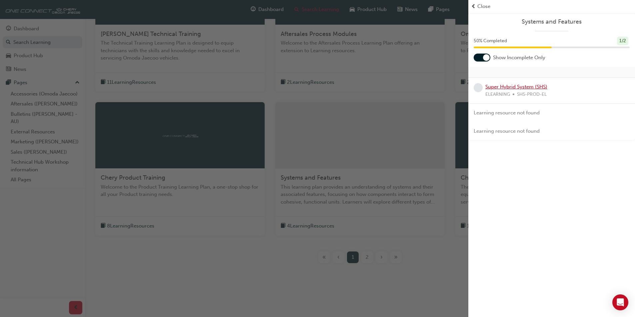
click at [511, 87] on link "Super Hybrid System (SHS)" at bounding box center [516, 87] width 62 height 6
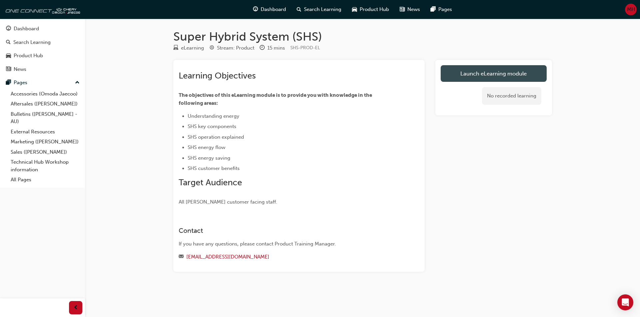
click at [482, 72] on link "Launch eLearning module" at bounding box center [493, 73] width 106 height 17
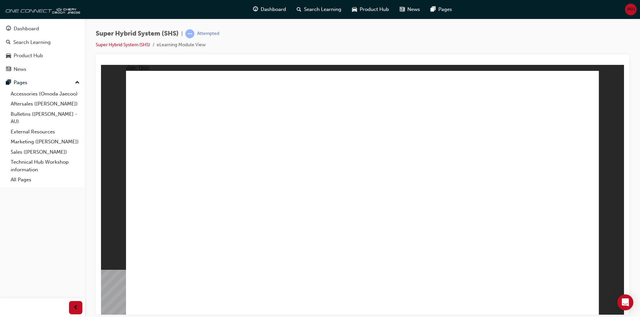
radio input "true"
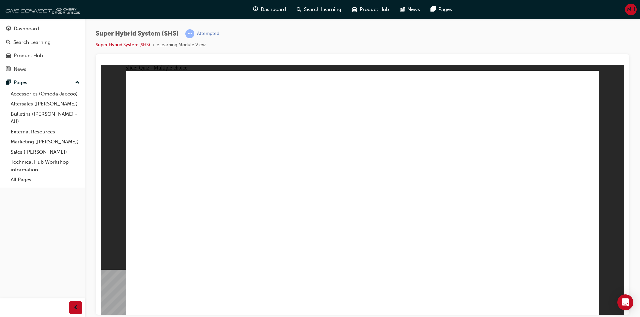
radio input "true"
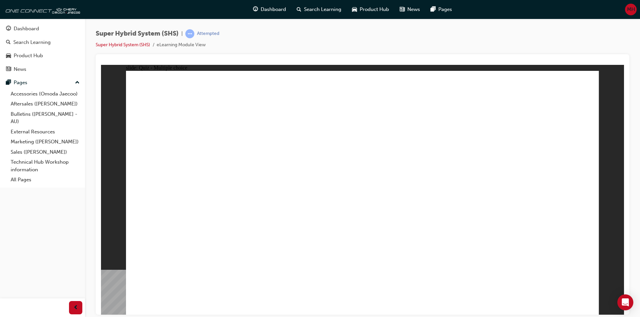
radio input "true"
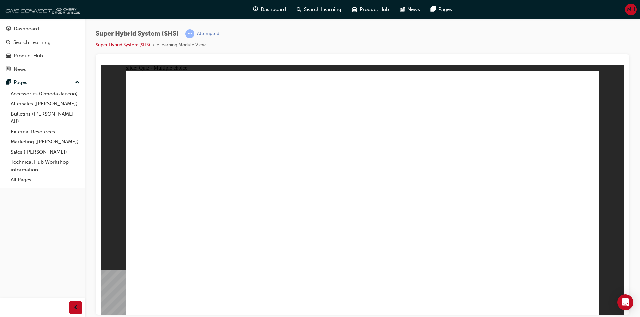
radio input "true"
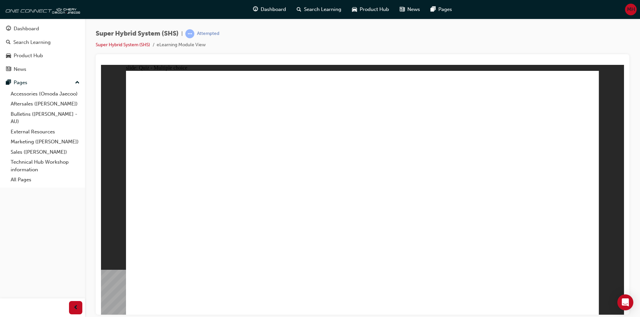
radio input "true"
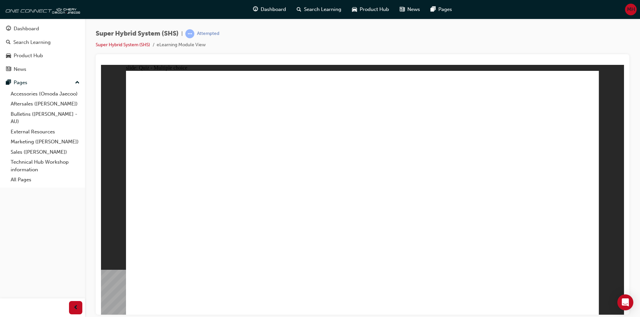
radio input "true"
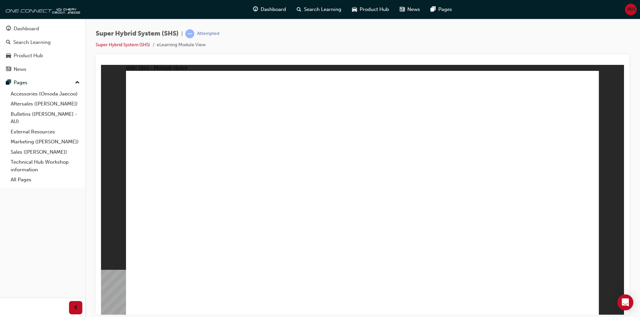
radio input "true"
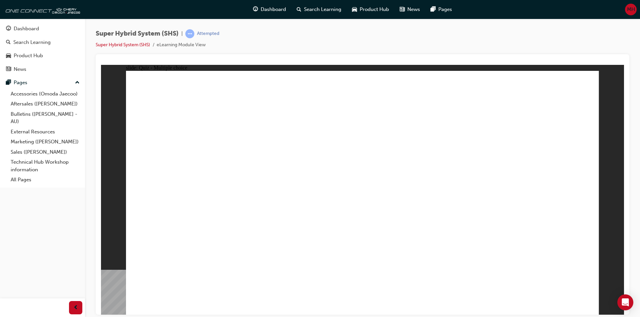
radio input "true"
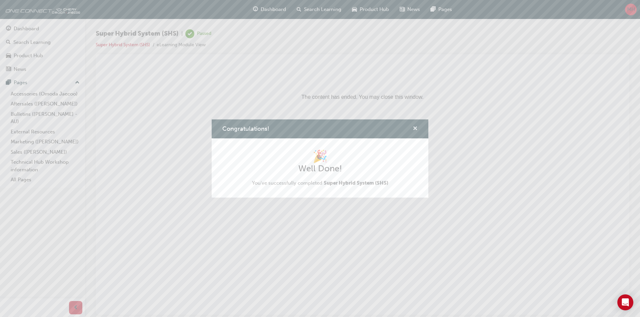
click at [415, 129] on span "cross-icon" at bounding box center [414, 129] width 5 height 6
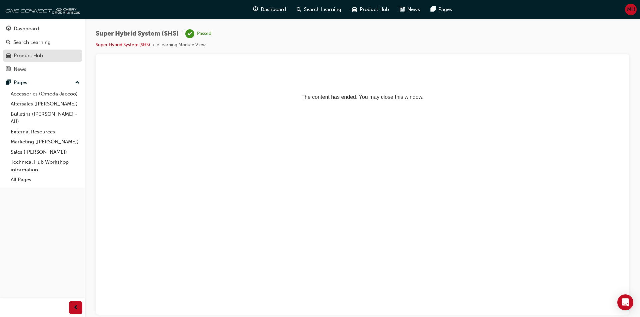
click at [35, 59] on div "Product Hub" at bounding box center [28, 56] width 29 height 8
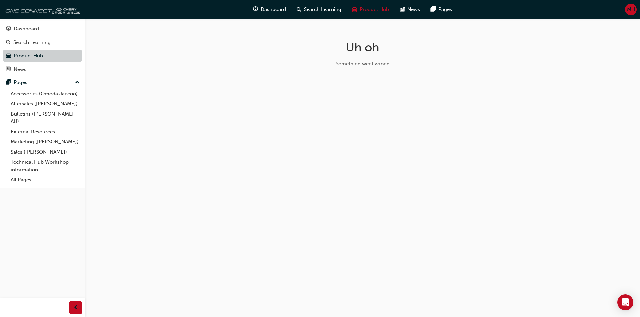
click at [31, 57] on link "Product Hub" at bounding box center [43, 56] width 80 height 12
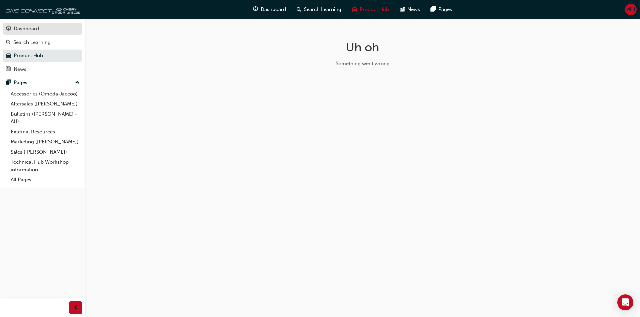
click at [30, 33] on link "Dashboard" at bounding box center [43, 29] width 80 height 12
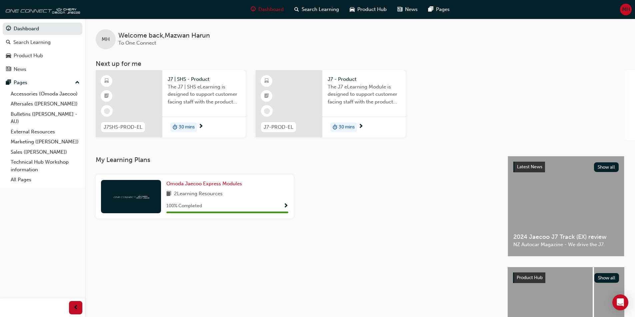
click at [513, 282] on div "Product Hub" at bounding box center [529, 278] width 32 height 11
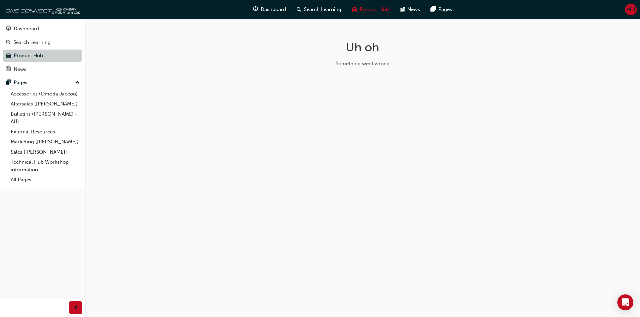
click at [25, 52] on link "Product Hub" at bounding box center [43, 56] width 80 height 12
click at [371, 10] on span "Product Hub" at bounding box center [373, 10] width 29 height 8
click at [306, 12] on span "Search Learning" at bounding box center [322, 10] width 37 height 8
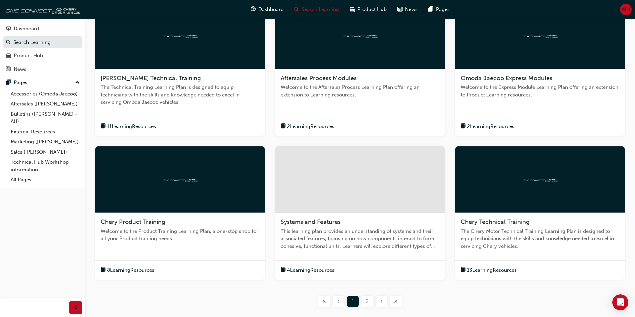
scroll to position [167, 0]
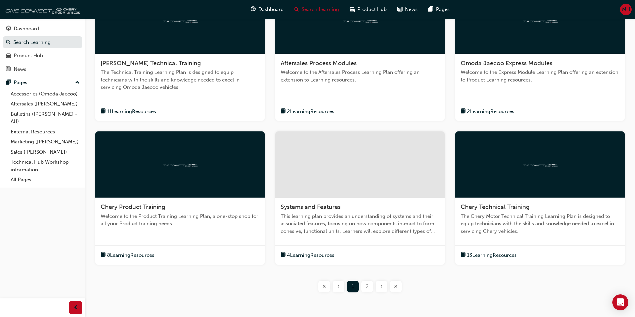
click at [307, 257] on span "4 Learning Resources" at bounding box center [310, 256] width 47 height 8
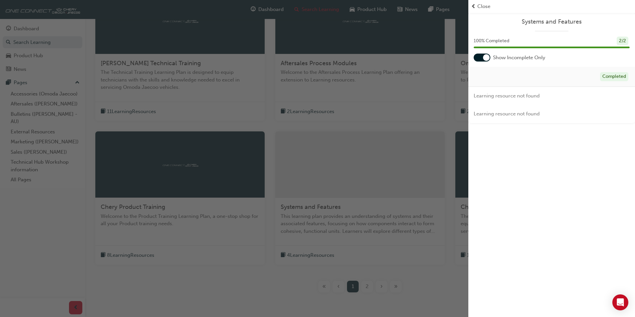
click at [480, 8] on span "Close" at bounding box center [483, 7] width 13 height 8
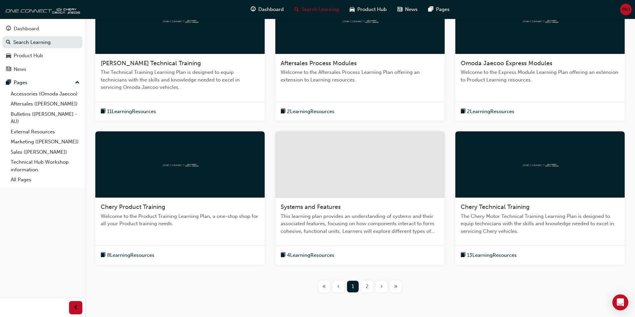
click at [367, 290] on span "2" at bounding box center [366, 287] width 3 height 8
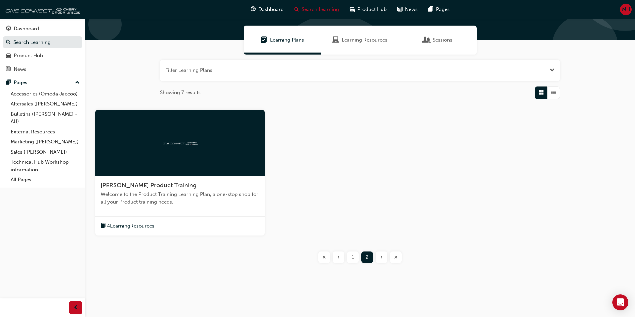
click at [133, 226] on span "4 Learning Resources" at bounding box center [130, 227] width 47 height 8
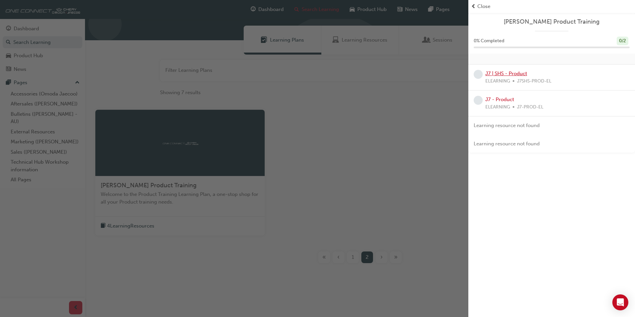
click at [511, 75] on link "J7 | SHS - Product" at bounding box center [506, 74] width 42 height 6
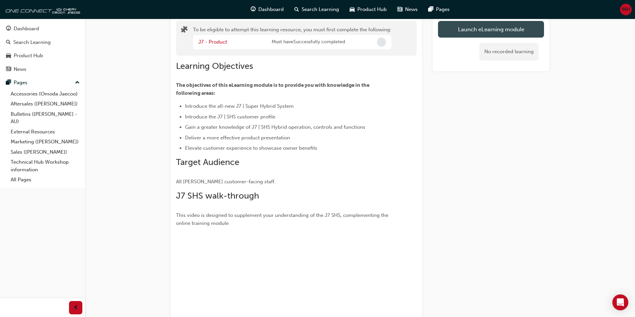
click at [484, 27] on button "Launch eLearning module" at bounding box center [491, 29] width 106 height 17
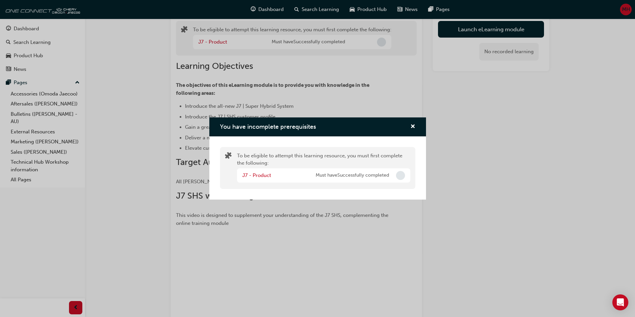
click at [348, 176] on span "Must have Successfully completed" at bounding box center [351, 176] width 73 height 8
click at [412, 126] on span "cross-icon" at bounding box center [412, 127] width 5 height 6
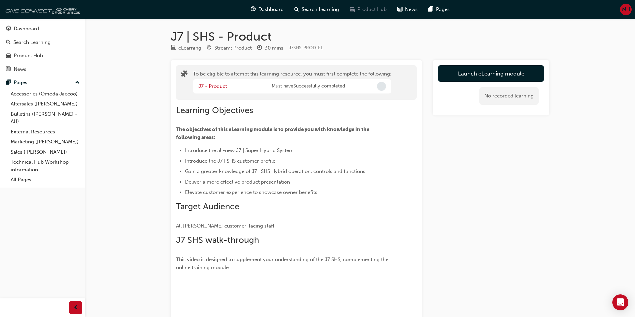
click at [356, 11] on div "Product Hub" at bounding box center [368, 10] width 48 height 14
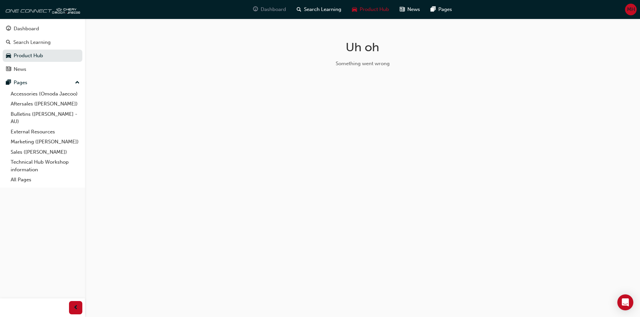
click at [267, 13] on span "Dashboard" at bounding box center [272, 10] width 25 height 8
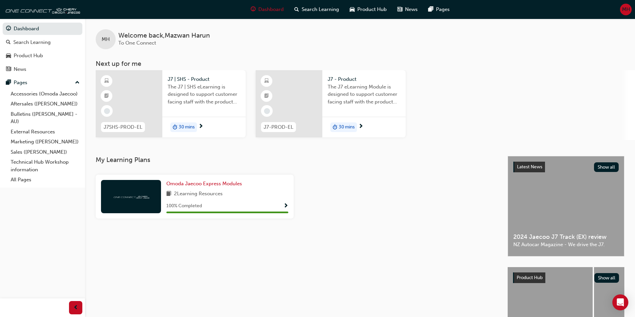
click at [284, 124] on span "J7-PROD-EL" at bounding box center [278, 128] width 30 height 8
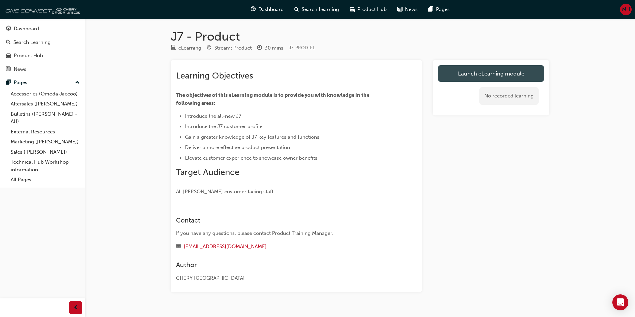
click at [467, 73] on link "Launch eLearning module" at bounding box center [491, 73] width 106 height 17
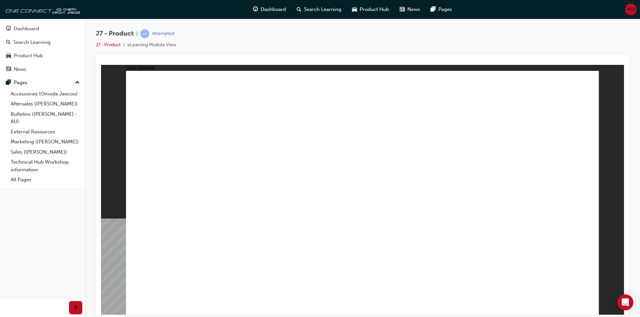
drag, startPoint x: 554, startPoint y: 88, endPoint x: 556, endPoint y: 92, distance: 4.8
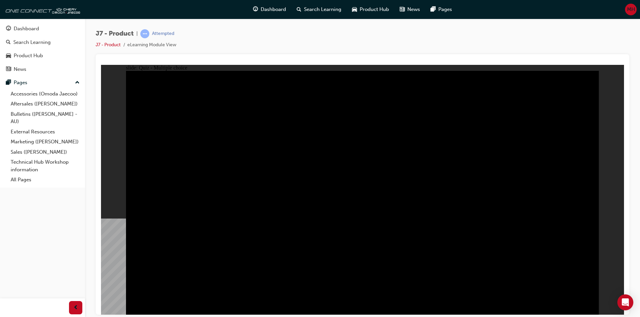
radio input "true"
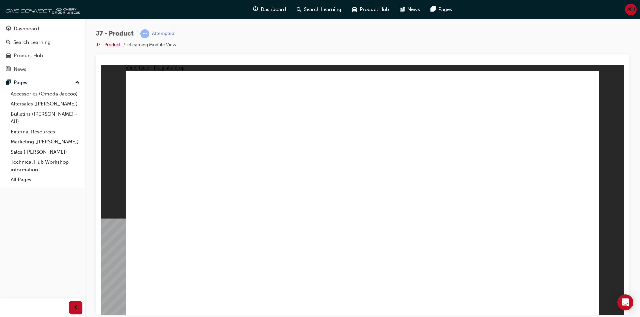
drag, startPoint x: 396, startPoint y: 144, endPoint x: 449, endPoint y: 200, distance: 77.0
drag, startPoint x: 481, startPoint y: 205, endPoint x: 392, endPoint y: 205, distance: 89.3
drag, startPoint x: 492, startPoint y: 144, endPoint x: 539, endPoint y: 201, distance: 74.3
drag, startPoint x: 356, startPoint y: 96, endPoint x: 458, endPoint y: 204, distance: 148.2
drag, startPoint x: 450, startPoint y: 100, endPoint x: 290, endPoint y: 200, distance: 189.0
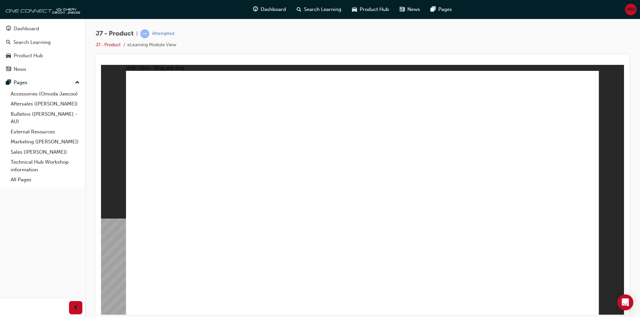
drag, startPoint x: 544, startPoint y: 95, endPoint x: 183, endPoint y: 194, distance: 374.9
drag, startPoint x: 428, startPoint y: 94, endPoint x: 177, endPoint y: 202, distance: 273.8
drag, startPoint x: 385, startPoint y: 143, endPoint x: 267, endPoint y: 198, distance: 130.3
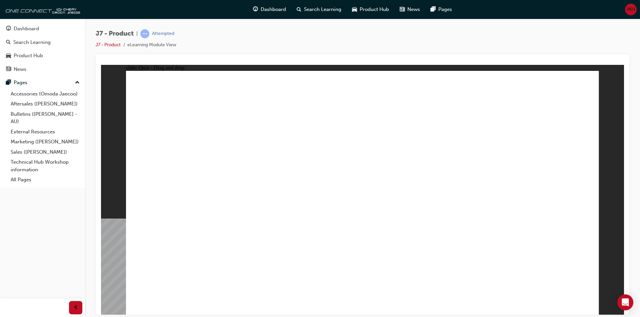
drag, startPoint x: 471, startPoint y: 147, endPoint x: 435, endPoint y: 209, distance: 72.1
drag, startPoint x: 537, startPoint y: 87, endPoint x: 365, endPoint y: 195, distance: 203.2
drag, startPoint x: 357, startPoint y: 102, endPoint x: 562, endPoint y: 211, distance: 231.4
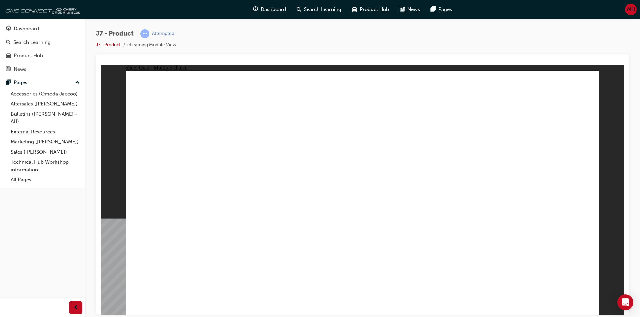
radio input "true"
drag, startPoint x: 383, startPoint y: 101, endPoint x: 251, endPoint y: 244, distance: 195.4
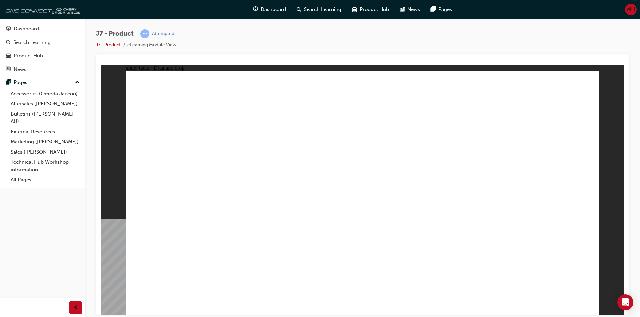
drag, startPoint x: 356, startPoint y: 100, endPoint x: 214, endPoint y: 249, distance: 206.4
drag, startPoint x: 347, startPoint y: 100, endPoint x: 174, endPoint y: 234, distance: 219.1
drag, startPoint x: 357, startPoint y: 98, endPoint x: 409, endPoint y: 232, distance: 143.6
drag, startPoint x: 375, startPoint y: 118, endPoint x: 250, endPoint y: 225, distance: 165.1
drag, startPoint x: 375, startPoint y: 118, endPoint x: 400, endPoint y: 222, distance: 106.2
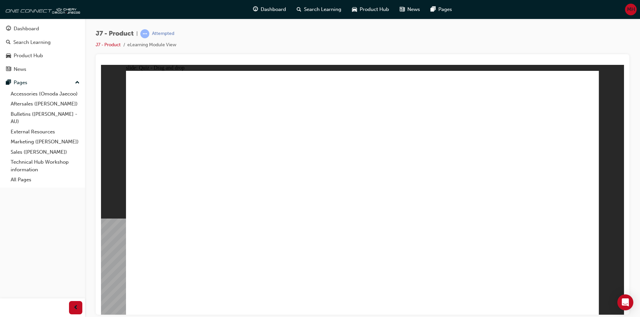
drag, startPoint x: 423, startPoint y: 138, endPoint x: 392, endPoint y: 247, distance: 113.4
drag, startPoint x: 391, startPoint y: 224, endPoint x: 301, endPoint y: 232, distance: 90.3
drag, startPoint x: 423, startPoint y: 137, endPoint x: 219, endPoint y: 216, distance: 218.3
drag, startPoint x: 401, startPoint y: 136, endPoint x: 185, endPoint y: 213, distance: 229.3
drag, startPoint x: 441, startPoint y: 119, endPoint x: 189, endPoint y: 216, distance: 269.9
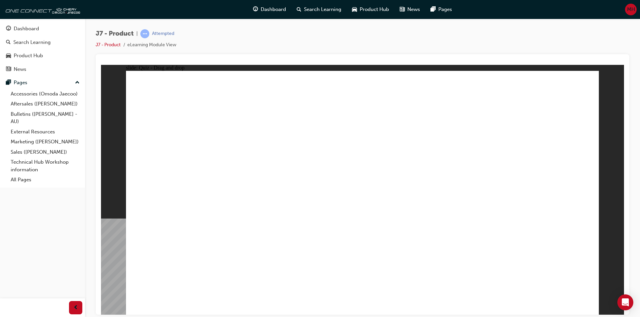
drag, startPoint x: 463, startPoint y: 100, endPoint x: 430, endPoint y: 226, distance: 130.3
drag, startPoint x: 466, startPoint y: 113, endPoint x: 205, endPoint y: 221, distance: 281.9
drag, startPoint x: 402, startPoint y: 136, endPoint x: 216, endPoint y: 238, distance: 212.0
drag, startPoint x: 434, startPoint y: 111, endPoint x: 425, endPoint y: 232, distance: 120.9
drag, startPoint x: 419, startPoint y: 128, endPoint x: 414, endPoint y: 215, distance: 87.7
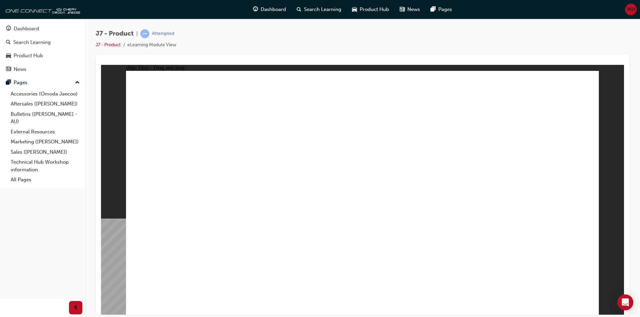
drag, startPoint x: 407, startPoint y: 136, endPoint x: 383, endPoint y: 240, distance: 107.2
drag, startPoint x: 372, startPoint y: 243, endPoint x: 267, endPoint y: 241, distance: 104.9
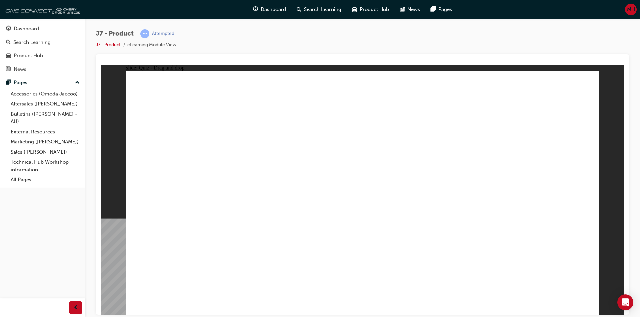
drag, startPoint x: 378, startPoint y: 102, endPoint x: 358, endPoint y: 232, distance: 131.8
drag, startPoint x: 492, startPoint y: 124, endPoint x: 231, endPoint y: 245, distance: 287.8
drag, startPoint x: 358, startPoint y: 97, endPoint x: 222, endPoint y: 230, distance: 190.3
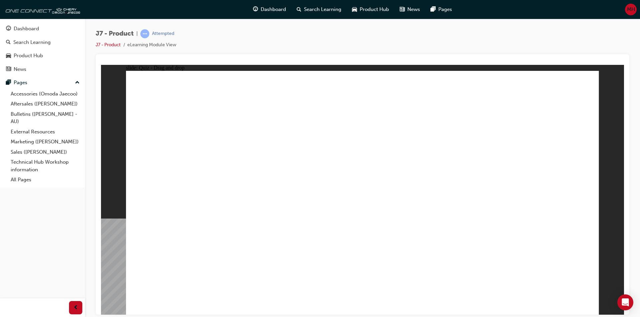
drag, startPoint x: 366, startPoint y: 164, endPoint x: 251, endPoint y: 227, distance: 131.2
drag, startPoint x: 535, startPoint y: 99, endPoint x: 434, endPoint y: 234, distance: 169.2
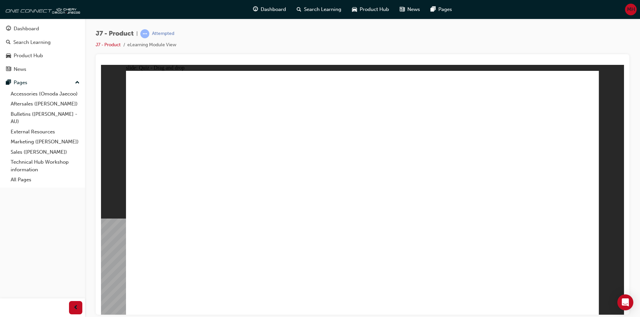
drag, startPoint x: 335, startPoint y: 98, endPoint x: 365, endPoint y: 215, distance: 121.0
drag, startPoint x: 379, startPoint y: 100, endPoint x: 408, endPoint y: 211, distance: 114.5
drag, startPoint x: 414, startPoint y: 98, endPoint x: 202, endPoint y: 219, distance: 244.3
drag, startPoint x: 440, startPoint y: 99, endPoint x: 419, endPoint y: 207, distance: 110.6
drag, startPoint x: 476, startPoint y: 98, endPoint x: 237, endPoint y: 219, distance: 267.4
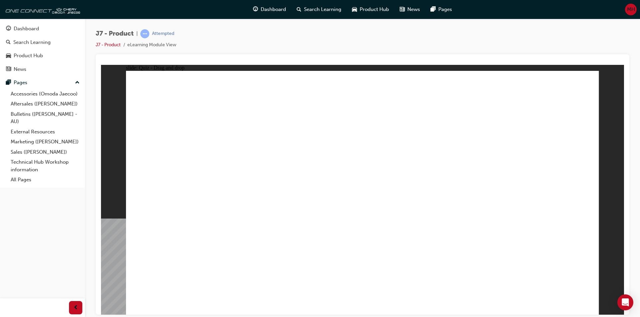
drag, startPoint x: 509, startPoint y: 98, endPoint x: 237, endPoint y: 216, distance: 296.1
drag, startPoint x: 549, startPoint y: 108, endPoint x: 456, endPoint y: 206, distance: 135.3
drag, startPoint x: 335, startPoint y: 117, endPoint x: 267, endPoint y: 213, distance: 117.6
drag, startPoint x: 376, startPoint y: 116, endPoint x: 300, endPoint y: 214, distance: 124.2
drag, startPoint x: 412, startPoint y: 117, endPoint x: 473, endPoint y: 225, distance: 123.8
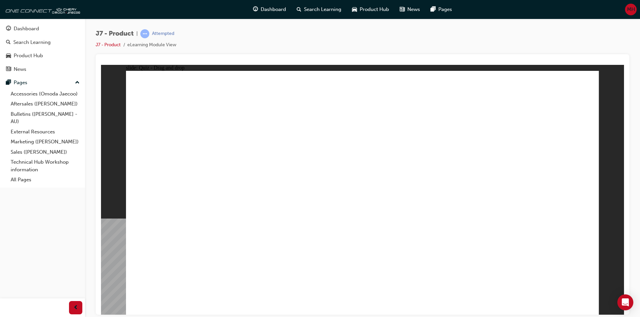
drag, startPoint x: 443, startPoint y: 119, endPoint x: 272, endPoint y: 231, distance: 204.3
drag, startPoint x: 487, startPoint y: 117, endPoint x: 471, endPoint y: 230, distance: 114.4
drag, startPoint x: 513, startPoint y: 123, endPoint x: 260, endPoint y: 246, distance: 281.6
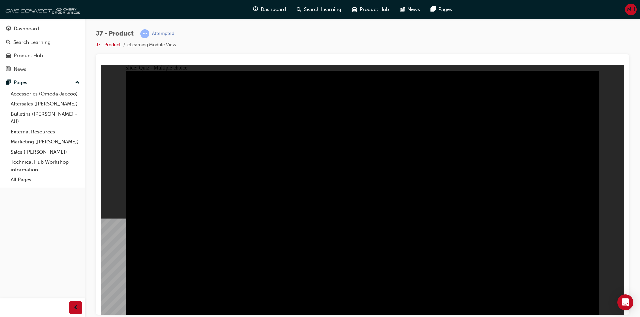
radio input "true"
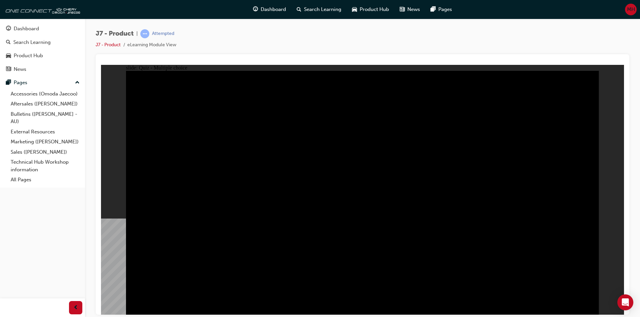
radio input "true"
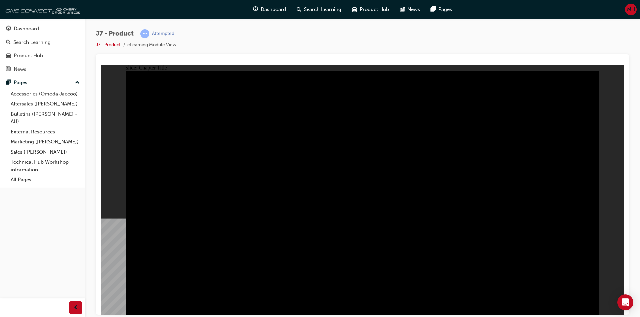
radio input "true"
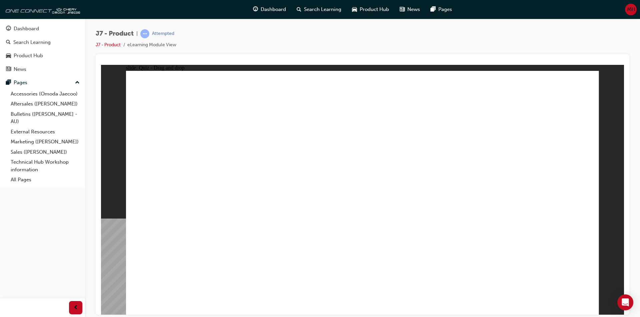
drag, startPoint x: 542, startPoint y: 89, endPoint x: 174, endPoint y: 190, distance: 381.1
drag, startPoint x: 354, startPoint y: 97, endPoint x: 354, endPoint y: 93, distance: 4.0
drag, startPoint x: 404, startPoint y: 140, endPoint x: 373, endPoint y: 202, distance: 68.7
drag, startPoint x: 485, startPoint y: 141, endPoint x: 544, endPoint y: 201, distance: 84.1
drag, startPoint x: 452, startPoint y: 103, endPoint x: 280, endPoint y: 202, distance: 198.5
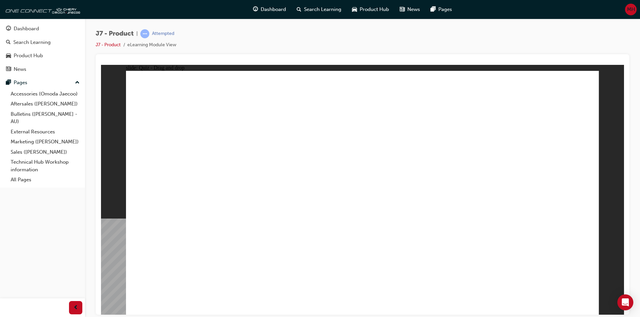
drag, startPoint x: 334, startPoint y: 98, endPoint x: 434, endPoint y: 206, distance: 147.5
drag, startPoint x: 344, startPoint y: 99, endPoint x: 534, endPoint y: 211, distance: 220.4
drag, startPoint x: 500, startPoint y: 144, endPoint x: 463, endPoint y: 211, distance: 76.5
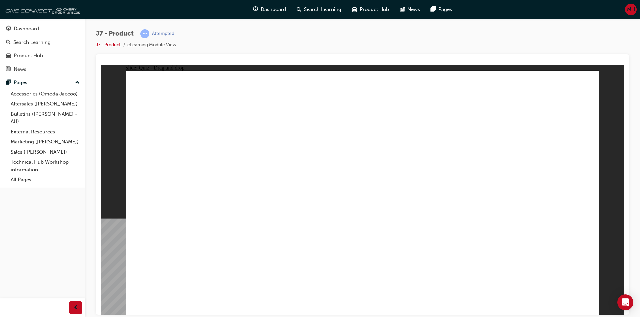
drag, startPoint x: 398, startPoint y: 148, endPoint x: 275, endPoint y: 209, distance: 136.9
drag, startPoint x: 319, startPoint y: 142, endPoint x: 183, endPoint y: 202, distance: 148.4
drag, startPoint x: 547, startPoint y: 91, endPoint x: 373, endPoint y: 202, distance: 206.5
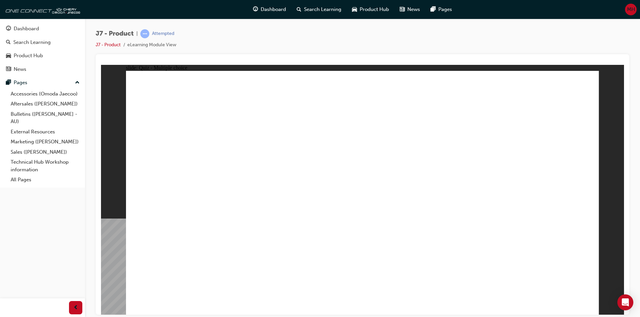
radio input "true"
drag, startPoint x: 384, startPoint y: 99, endPoint x: 404, endPoint y: 217, distance: 119.3
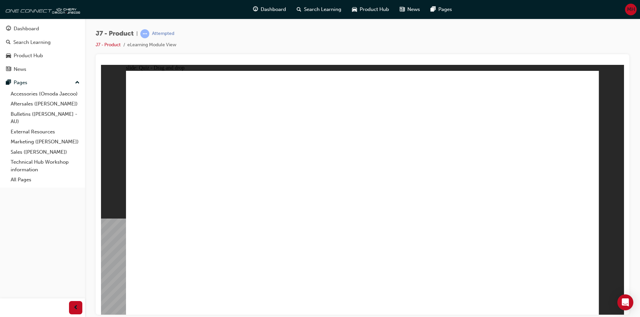
drag, startPoint x: 361, startPoint y: 120, endPoint x: 373, endPoint y: 226, distance: 107.2
drag, startPoint x: 459, startPoint y: 99, endPoint x: 413, endPoint y: 238, distance: 146.8
drag, startPoint x: 470, startPoint y: 117, endPoint x: 474, endPoint y: 227, distance: 110.7
drag, startPoint x: 414, startPoint y: 136, endPoint x: 201, endPoint y: 239, distance: 236.9
drag, startPoint x: 416, startPoint y: 136, endPoint x: 228, endPoint y: 222, distance: 206.0
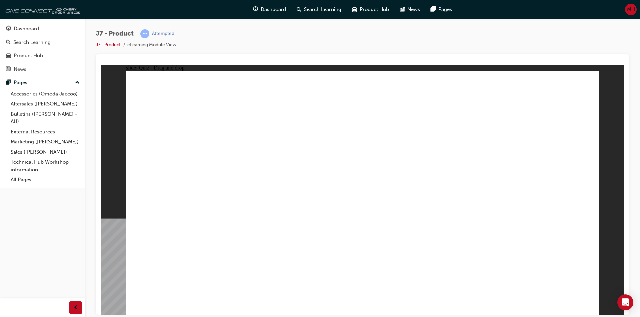
drag, startPoint x: 404, startPoint y: 135, endPoint x: 222, endPoint y: 215, distance: 198.4
drag, startPoint x: 399, startPoint y: 136, endPoint x: 231, endPoint y: 250, distance: 203.8
drag, startPoint x: 415, startPoint y: 137, endPoint x: 212, endPoint y: 215, distance: 217.7
drag, startPoint x: 410, startPoint y: 139, endPoint x: 197, endPoint y: 214, distance: 226.1
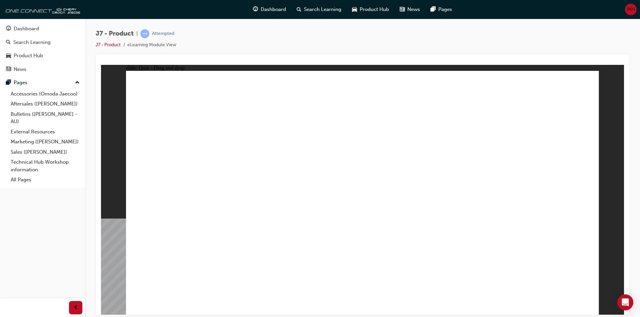
drag, startPoint x: 409, startPoint y: 134, endPoint x: 221, endPoint y: 245, distance: 218.0
drag, startPoint x: 410, startPoint y: 138, endPoint x: 251, endPoint y: 241, distance: 188.9
drag, startPoint x: 405, startPoint y: 136, endPoint x: 253, endPoint y: 234, distance: 180.6
drag, startPoint x: 390, startPoint y: 148, endPoint x: 217, endPoint y: 220, distance: 187.2
drag, startPoint x: 413, startPoint y: 149, endPoint x: 417, endPoint y: 233, distance: 84.7
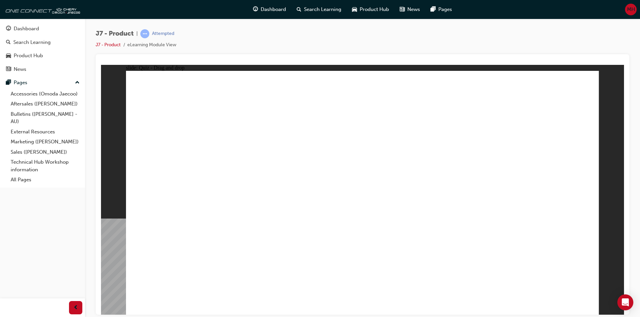
drag, startPoint x: 365, startPoint y: 244, endPoint x: 247, endPoint y: 235, distance: 117.9
drag, startPoint x: 430, startPoint y: 182, endPoint x: 420, endPoint y: 145, distance: 38.2
drag, startPoint x: 385, startPoint y: 112, endPoint x: 381, endPoint y: 200, distance: 88.0
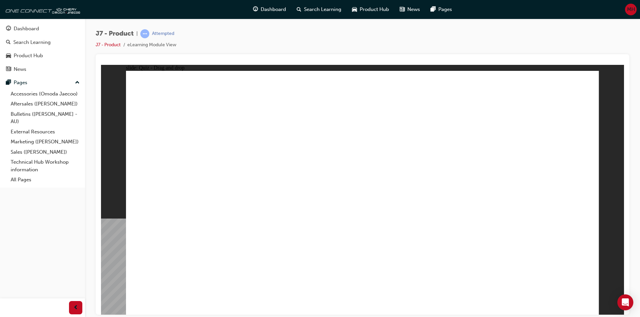
drag, startPoint x: 476, startPoint y: 108, endPoint x: 222, endPoint y: 228, distance: 281.2
drag, startPoint x: 362, startPoint y: 99, endPoint x: 231, endPoint y: 229, distance: 184.9
drag, startPoint x: 380, startPoint y: 155, endPoint x: 273, endPoint y: 232, distance: 132.1
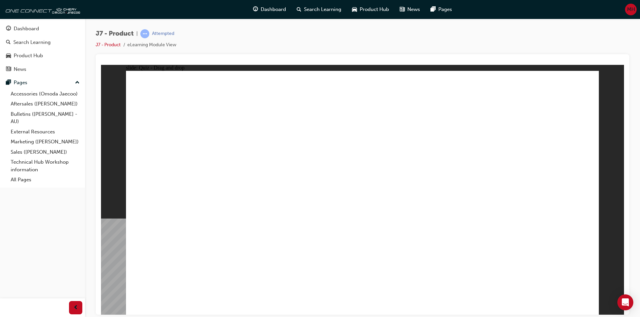
drag, startPoint x: 532, startPoint y: 97, endPoint x: 438, endPoint y: 237, distance: 168.2
drag, startPoint x: 343, startPoint y: 101, endPoint x: 398, endPoint y: 224, distance: 134.3
drag, startPoint x: 380, startPoint y: 101, endPoint x: 409, endPoint y: 222, distance: 123.8
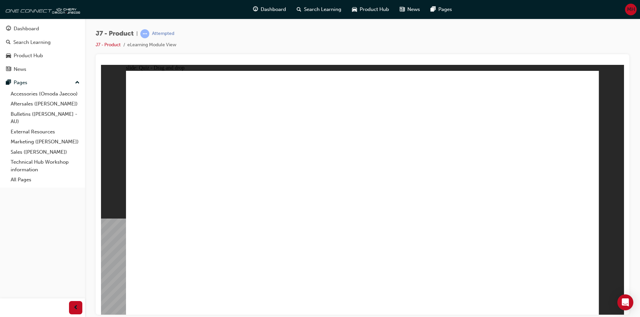
drag, startPoint x: 412, startPoint y: 101, endPoint x: 273, endPoint y: 214, distance: 178.8
drag, startPoint x: 440, startPoint y: 101, endPoint x: 427, endPoint y: 213, distance: 112.7
drag, startPoint x: 481, startPoint y: 97, endPoint x: 235, endPoint y: 218, distance: 273.9
drag, startPoint x: 456, startPoint y: 133, endPoint x: 437, endPoint y: 148, distance: 24.6
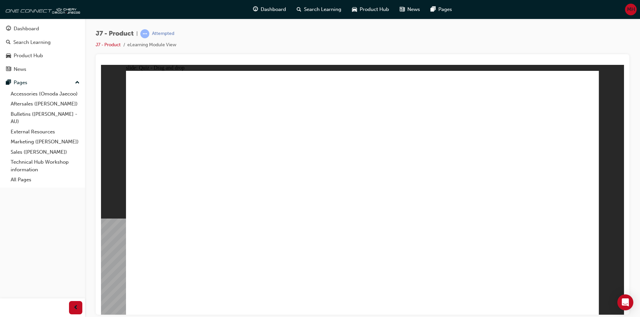
drag, startPoint x: 514, startPoint y: 97, endPoint x: 247, endPoint y: 202, distance: 286.9
drag, startPoint x: 555, startPoint y: 110, endPoint x: 470, endPoint y: 214, distance: 134.7
drag, startPoint x: 341, startPoint y: 119, endPoint x: 260, endPoint y: 217, distance: 126.6
drag, startPoint x: 378, startPoint y: 121, endPoint x: 301, endPoint y: 213, distance: 120.2
drag, startPoint x: 404, startPoint y: 118, endPoint x: 469, endPoint y: 211, distance: 113.6
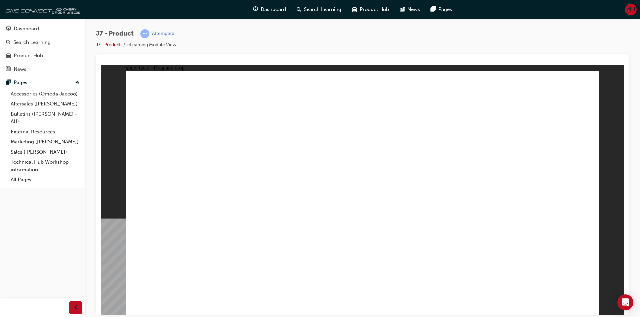
drag, startPoint x: 444, startPoint y: 120, endPoint x: 295, endPoint y: 231, distance: 186.1
drag, startPoint x: 483, startPoint y: 116, endPoint x: 458, endPoint y: 220, distance: 106.8
drag, startPoint x: 517, startPoint y: 120, endPoint x: 237, endPoint y: 242, distance: 305.5
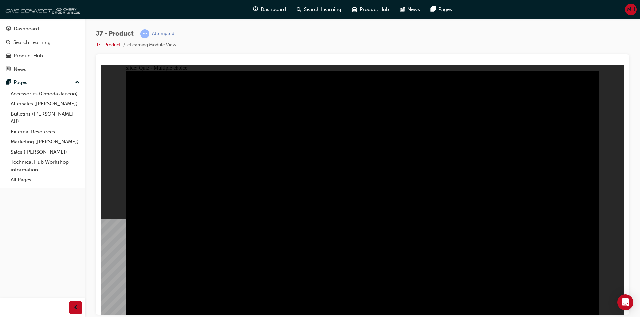
radio input "true"
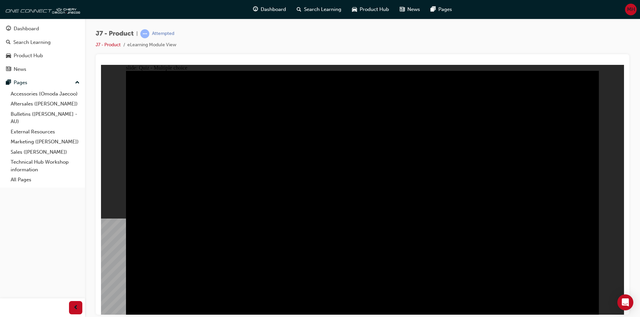
radio input "true"
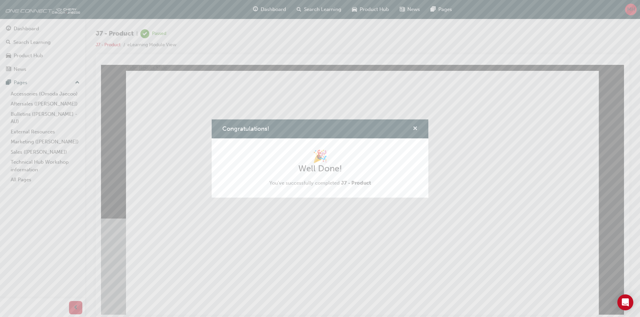
click at [417, 128] on span "cross-icon" at bounding box center [414, 129] width 5 height 6
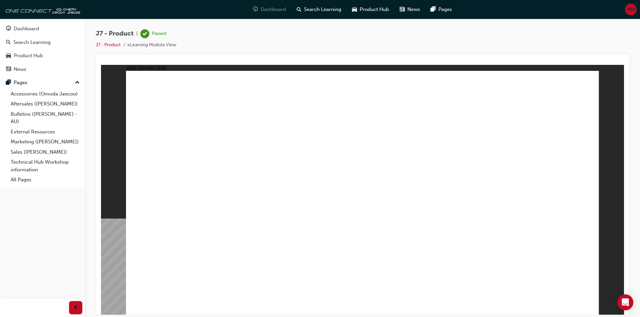
click at [278, 8] on span "Dashboard" at bounding box center [272, 10] width 25 height 8
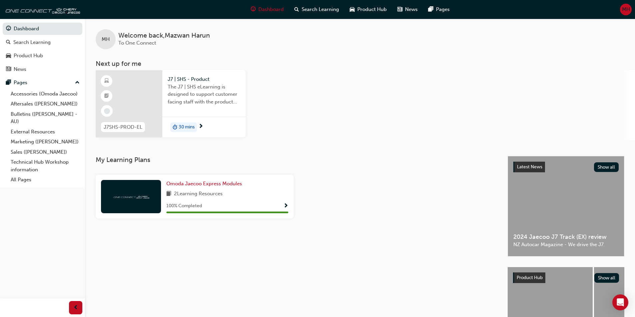
click at [136, 128] on span "J7SHS-PROD-EL" at bounding box center [123, 128] width 39 height 8
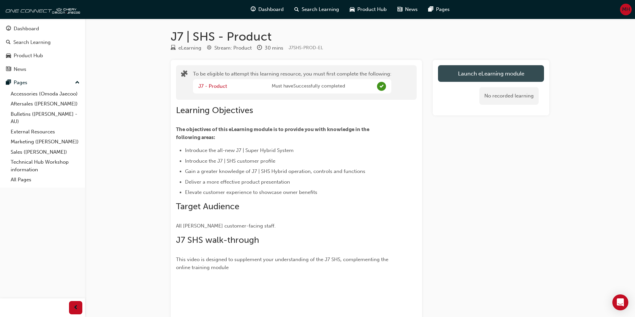
click at [486, 72] on button "Launch eLearning module" at bounding box center [491, 73] width 106 height 17
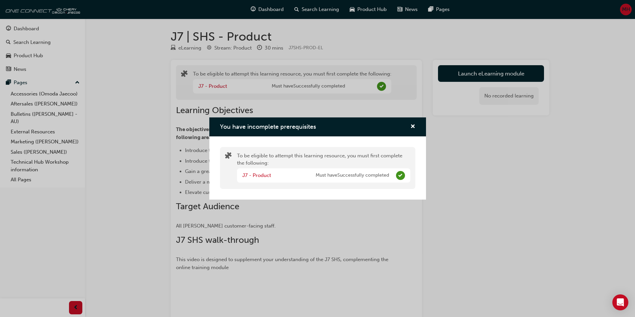
click at [399, 176] on span "Complete" at bounding box center [400, 175] width 9 height 9
click at [498, 178] on div "You have incomplete prerequisites To be eligible to attempt this learning resou…" at bounding box center [317, 158] width 635 height 317
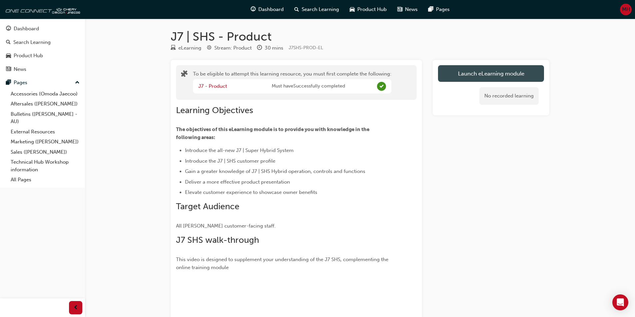
click at [493, 75] on button "Launch eLearning module" at bounding box center [491, 73] width 106 height 17
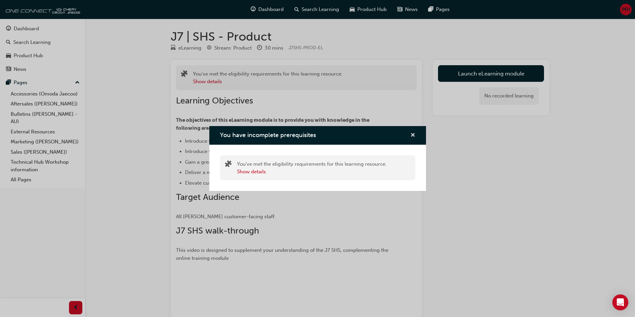
click at [410, 136] on span "cross-icon" at bounding box center [412, 136] width 5 height 6
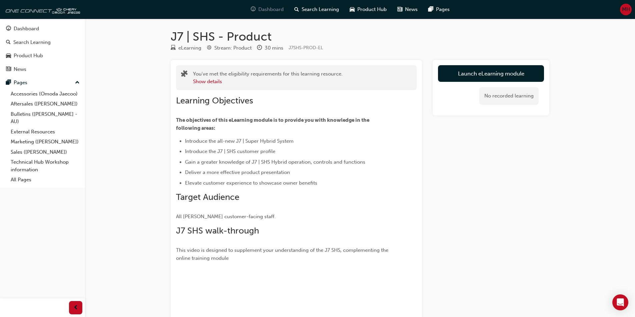
click at [268, 8] on span "Dashboard" at bounding box center [270, 10] width 25 height 8
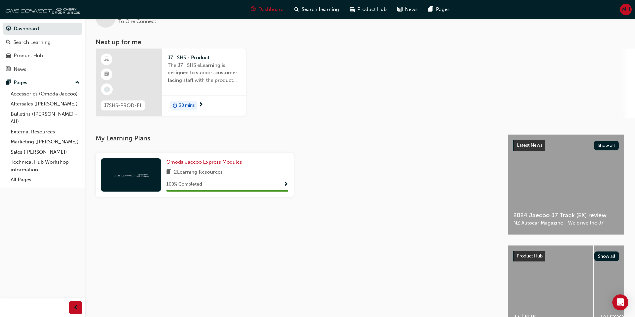
scroll to position [33, 0]
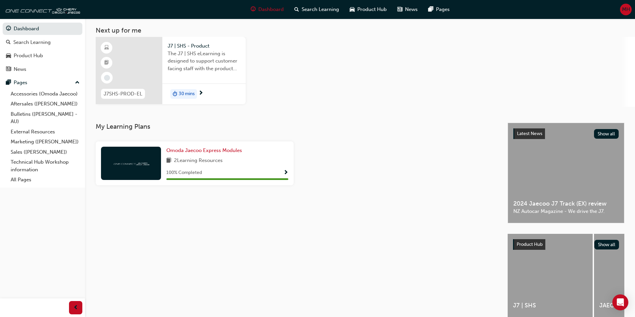
click at [531, 245] on span "Product Hub" at bounding box center [529, 245] width 26 height 6
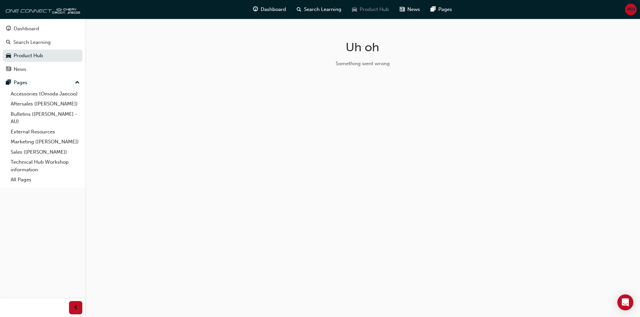
click at [355, 8] on span "car-icon" at bounding box center [354, 9] width 5 height 8
click at [267, 7] on span "Dashboard" at bounding box center [272, 10] width 25 height 8
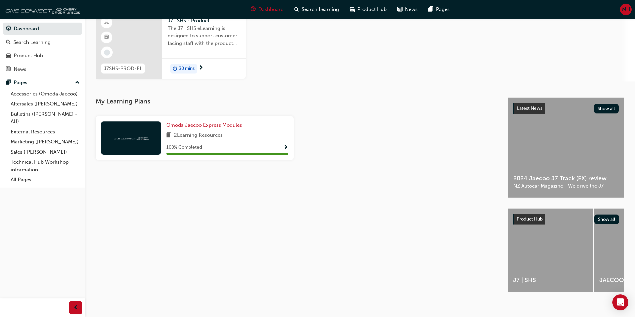
scroll to position [65, 0]
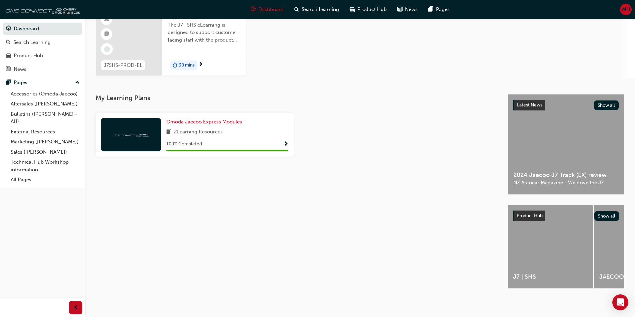
click at [570, 254] on div "J7 | SHS" at bounding box center [549, 247] width 85 height 83
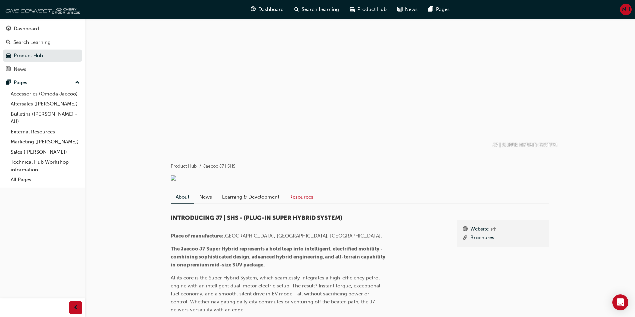
click at [302, 204] on link "Resources" at bounding box center [301, 197] width 34 height 13
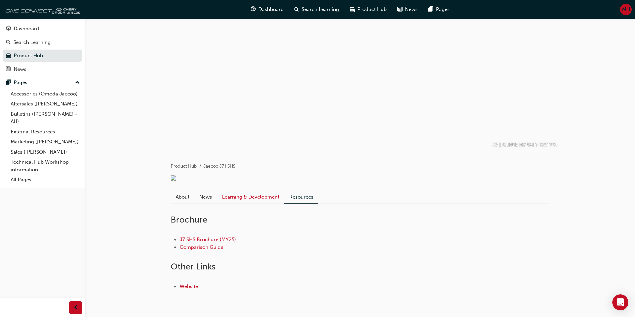
click at [247, 204] on link "Learning & Development" at bounding box center [250, 197] width 67 height 13
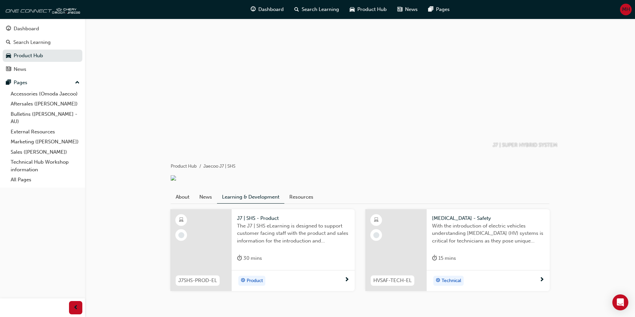
scroll to position [31, 0]
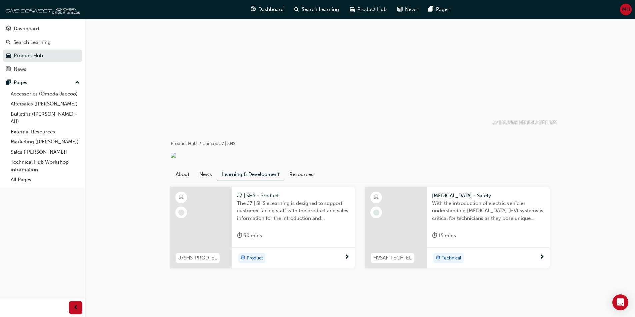
click at [250, 254] on div "Product" at bounding box center [251, 258] width 22 height 9
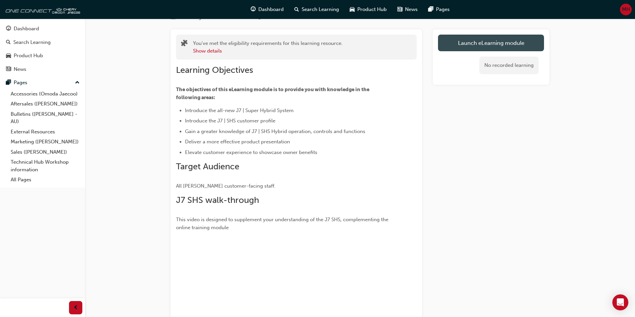
click at [474, 41] on link "Launch eLearning module" at bounding box center [491, 43] width 106 height 17
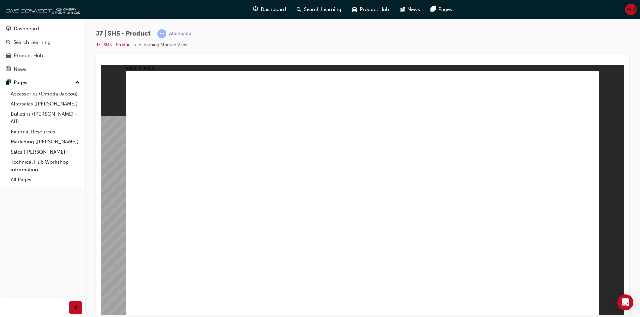
drag, startPoint x: 423, startPoint y: 112, endPoint x: 422, endPoint y: 104, distance: 8.1
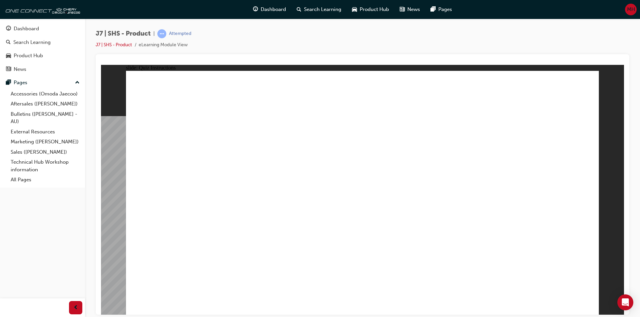
radio input "true"
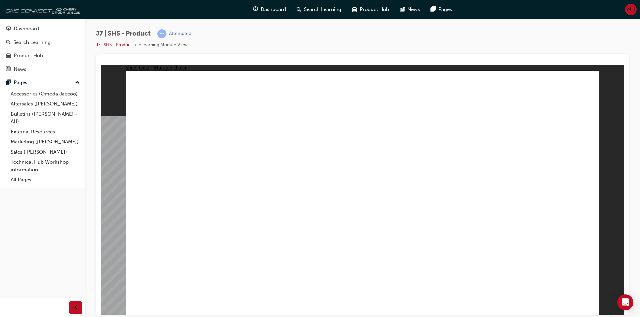
radio input "true"
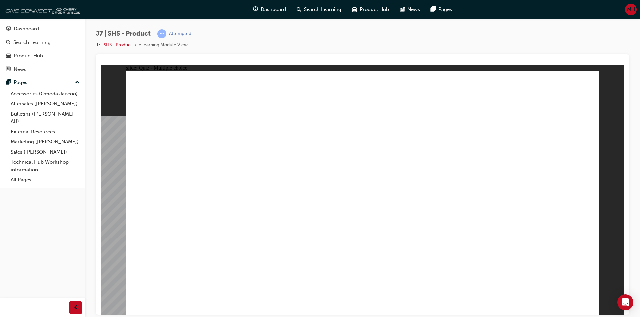
radio input "true"
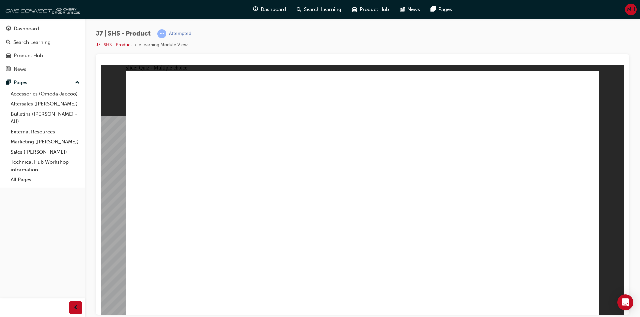
drag, startPoint x: 300, startPoint y: 223, endPoint x: 300, endPoint y: 230, distance: 6.7
radio input "true"
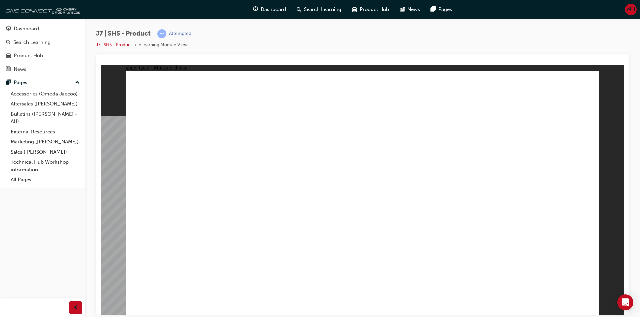
radio input "true"
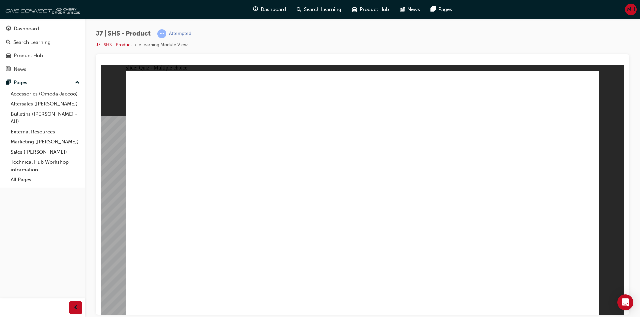
radio input "true"
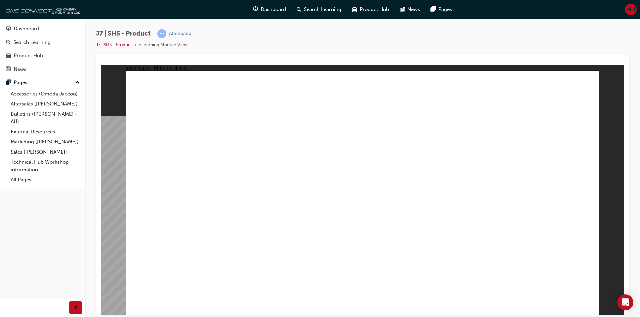
radio input "true"
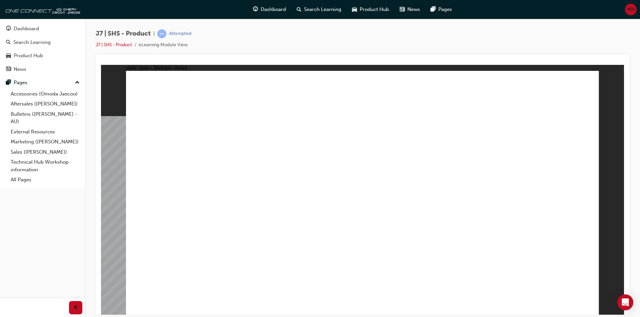
radio input "true"
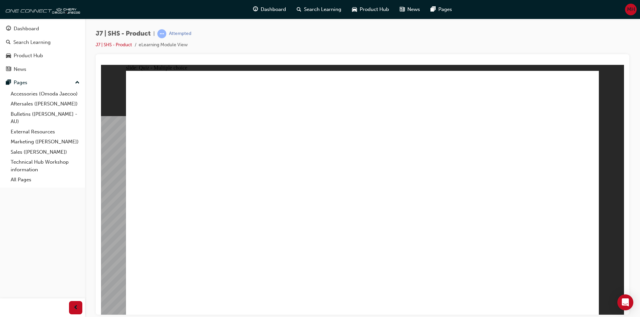
radio input "true"
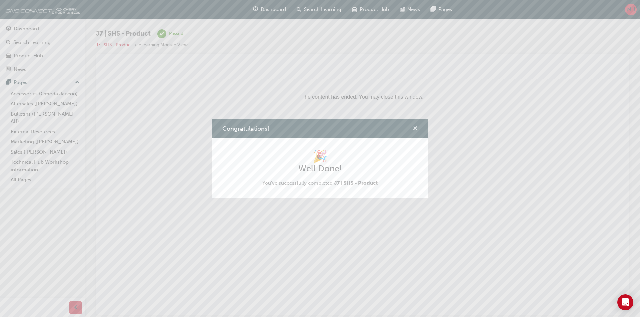
click at [416, 131] on span "cross-icon" at bounding box center [414, 129] width 5 height 6
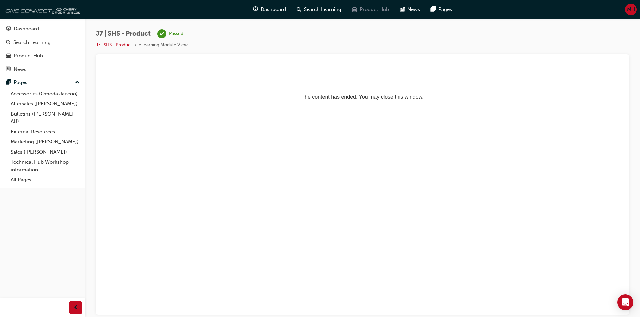
click at [367, 7] on span "Product Hub" at bounding box center [373, 10] width 29 height 8
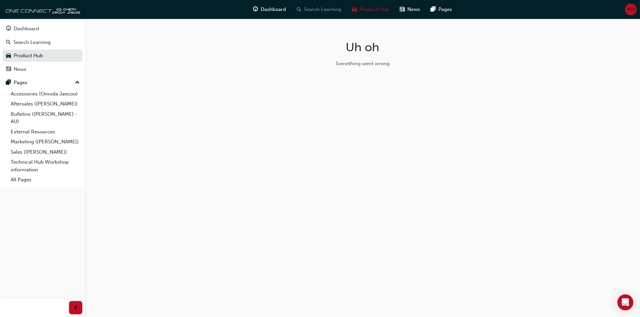
click at [311, 12] on span "Search Learning" at bounding box center [322, 10] width 37 height 8
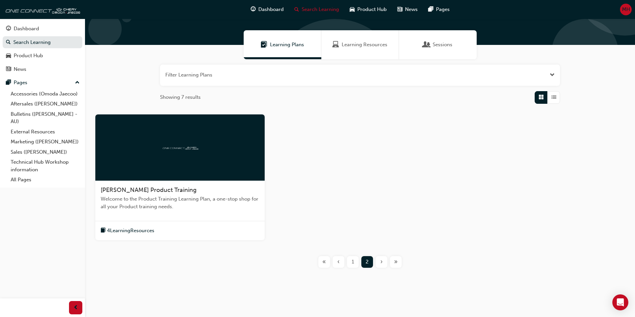
scroll to position [44, 0]
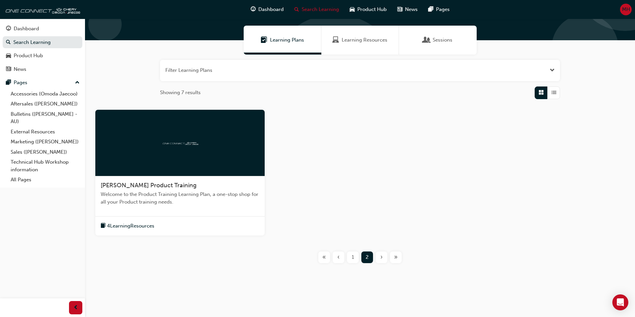
click at [136, 227] on span "4 Learning Resources" at bounding box center [130, 227] width 47 height 8
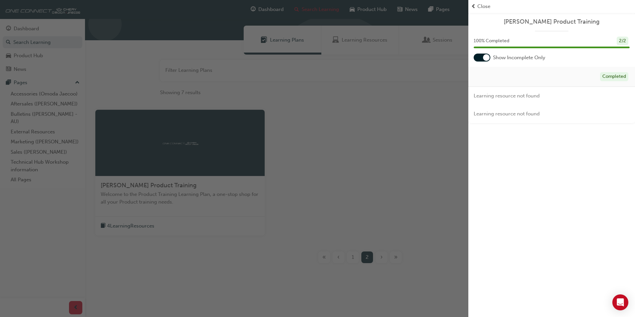
click at [351, 256] on div "button" at bounding box center [234, 158] width 468 height 317
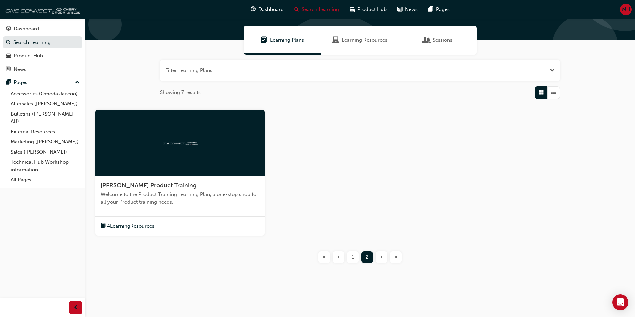
click at [351, 260] on span "1" at bounding box center [352, 258] width 2 height 8
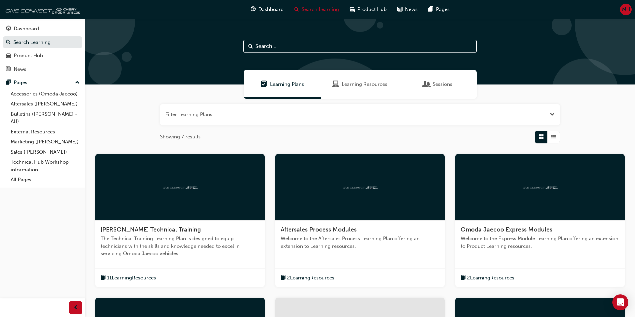
click at [361, 85] on span "Learning Resources" at bounding box center [364, 85] width 46 height 8
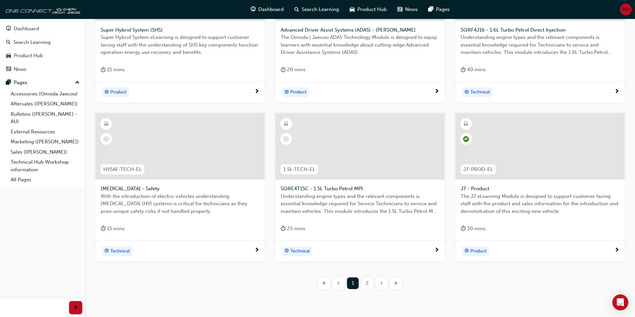
scroll to position [226, 0]
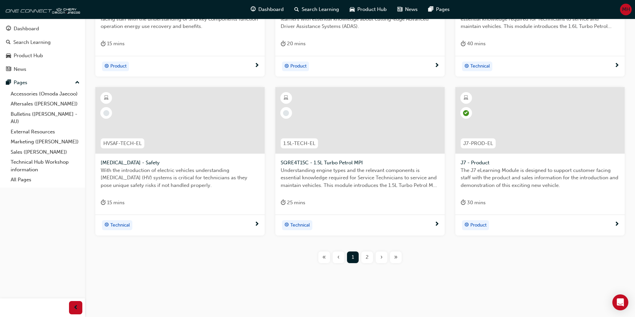
click at [367, 257] on span "2" at bounding box center [366, 258] width 3 height 8
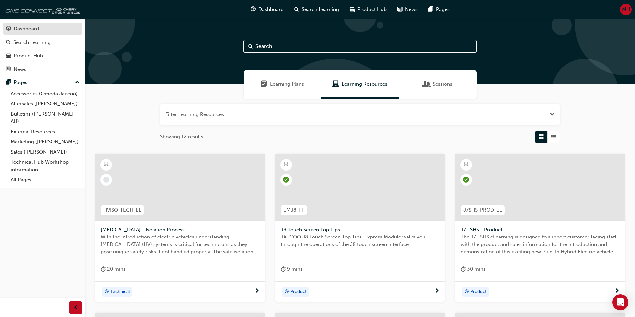
click at [33, 30] on div "Dashboard" at bounding box center [26, 29] width 25 height 8
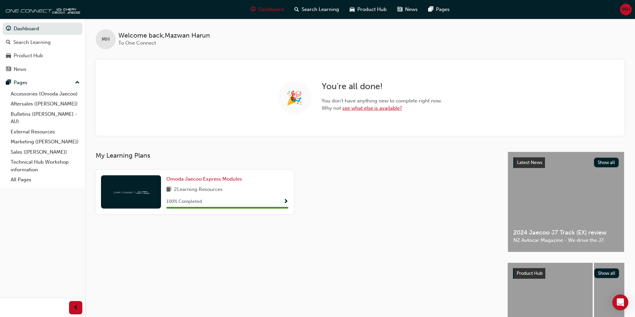
click at [369, 106] on link "see what else is available?" at bounding box center [372, 108] width 60 height 6
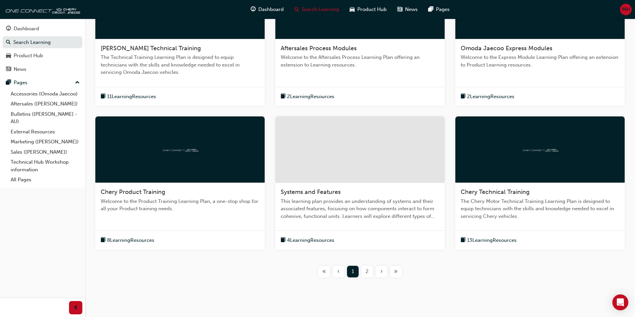
scroll to position [196, 0]
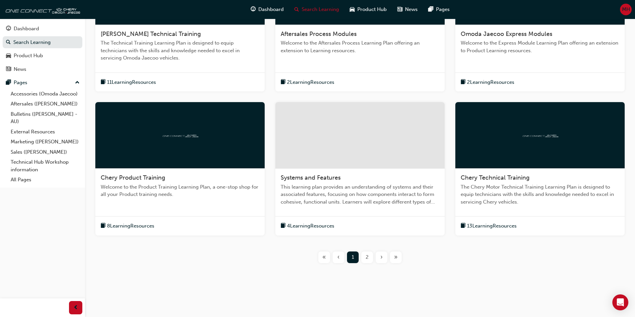
click at [315, 227] on span "4 Learning Resources" at bounding box center [310, 227] width 47 height 8
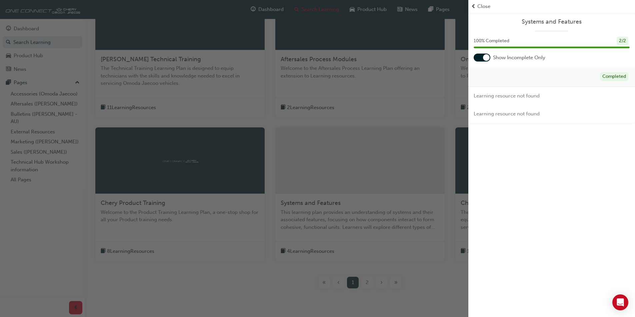
scroll to position [129, 0]
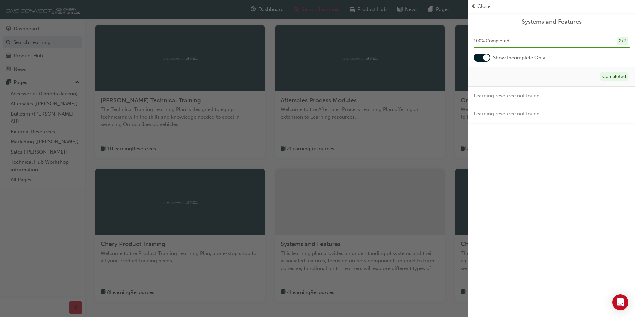
click at [481, 3] on span "Close" at bounding box center [483, 7] width 13 height 8
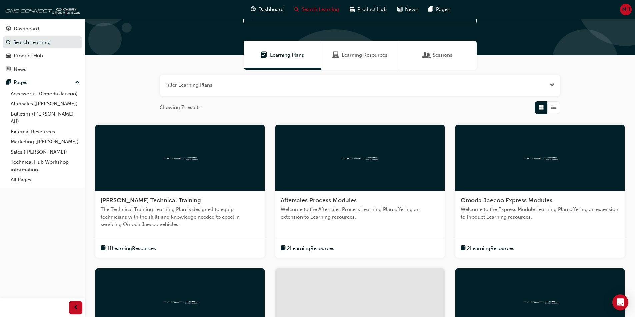
scroll to position [0, 0]
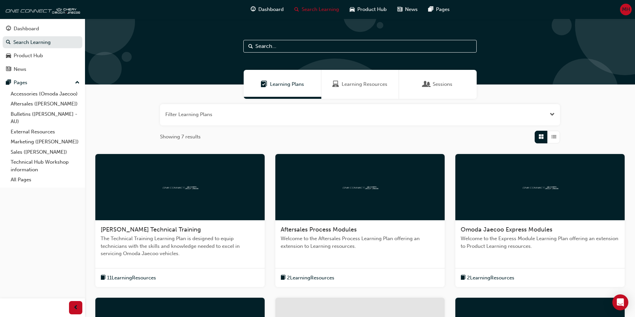
click at [431, 83] on div "Sessions" at bounding box center [437, 85] width 29 height 8
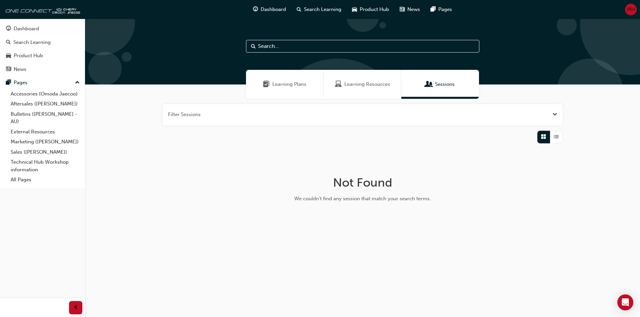
click at [372, 87] on span "Learning Resources" at bounding box center [367, 85] width 46 height 8
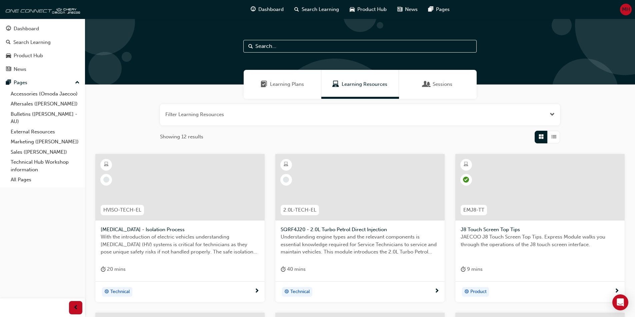
click at [294, 82] on span "Learning Plans" at bounding box center [287, 85] width 34 height 8
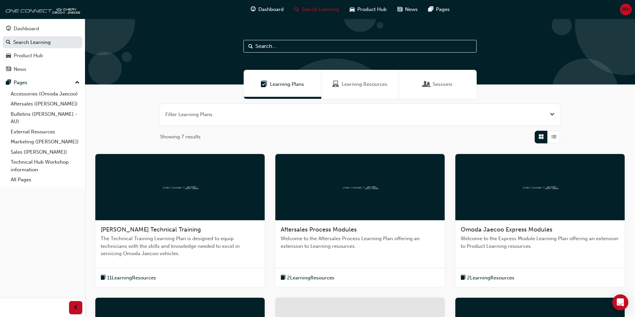
click at [555, 116] on button "button" at bounding box center [360, 114] width 400 height 21
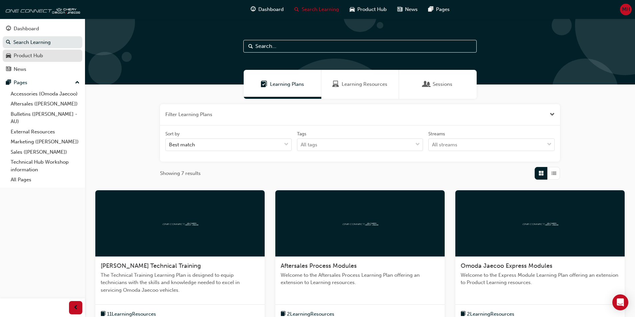
click at [60, 58] on div "Product Hub" at bounding box center [42, 56] width 73 height 8
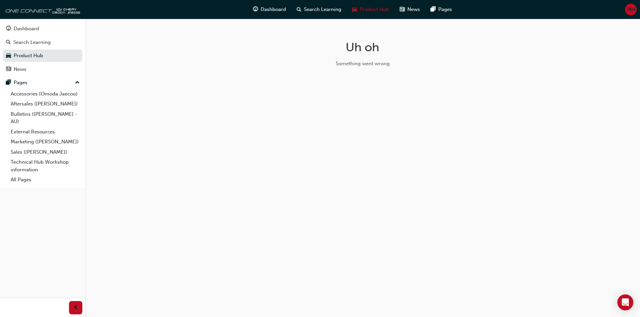
click at [354, 50] on h1 "Uh oh" at bounding box center [362, 47] width 211 height 15
click at [366, 63] on div "Something went wrong" at bounding box center [362, 64] width 211 height 8
click at [37, 28] on div "Dashboard" at bounding box center [26, 29] width 25 height 8
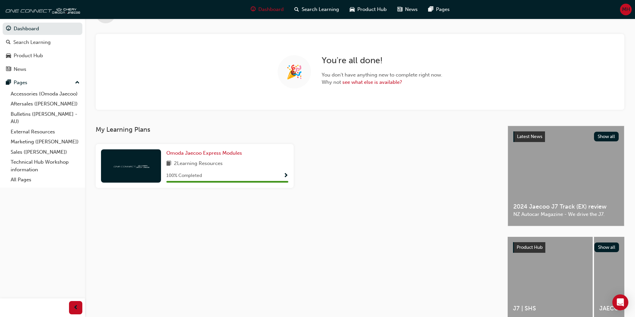
scroll to position [60, 0]
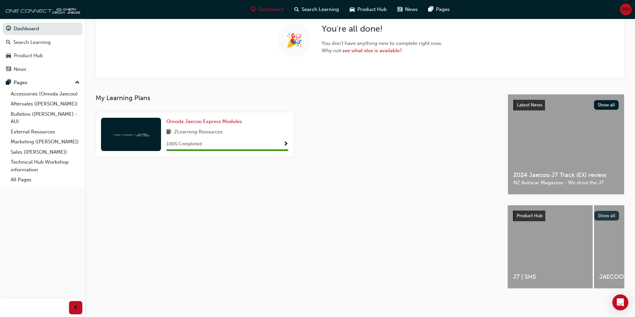
click at [607, 211] on button "Show all" at bounding box center [606, 216] width 25 height 10
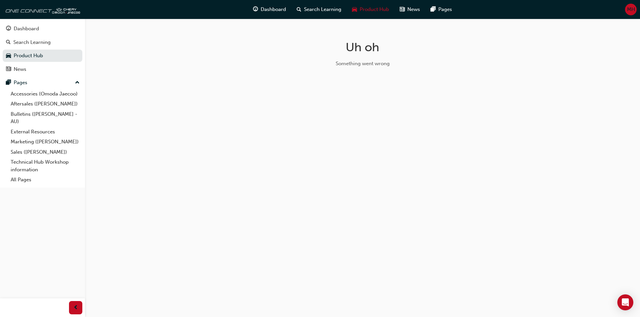
click at [77, 82] on span "up-icon" at bounding box center [77, 83] width 5 height 9
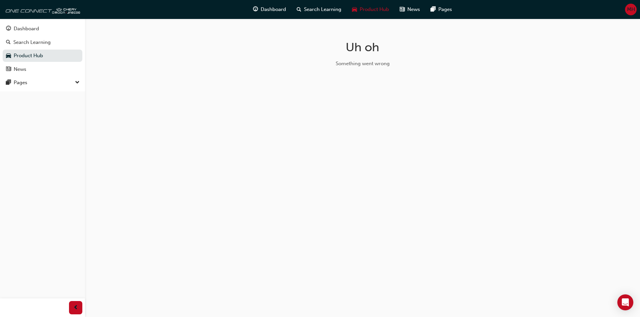
click at [77, 82] on span "down-icon" at bounding box center [77, 83] width 5 height 9
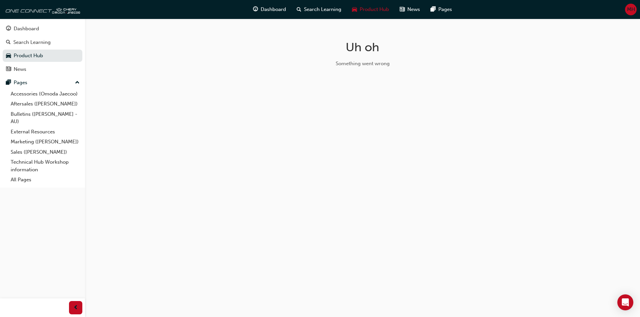
click at [206, 113] on div "Uh oh Something went wrong" at bounding box center [320, 158] width 640 height 317
click at [24, 24] on link "Dashboard" at bounding box center [43, 29] width 80 height 12
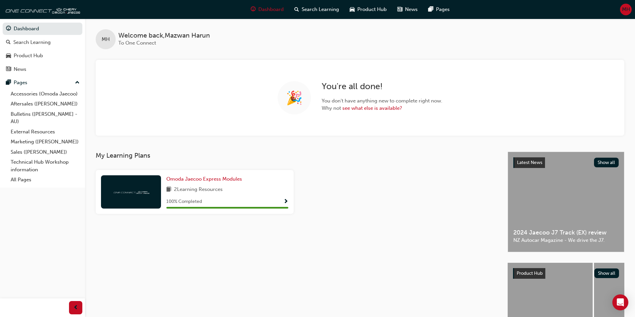
click at [623, 14] on div "MH" at bounding box center [626, 10] width 12 height 12
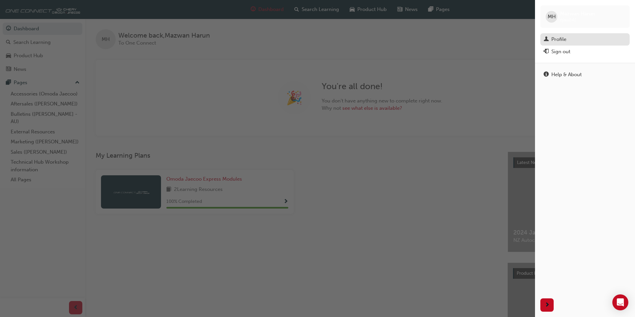
click at [557, 44] on link "Profile" at bounding box center [584, 39] width 89 height 12
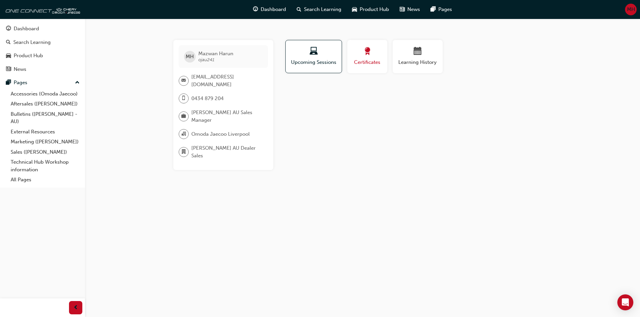
click at [369, 62] on span "Certificates" at bounding box center [367, 63] width 30 height 8
click at [423, 58] on div "Learning History" at bounding box center [417, 56] width 40 height 19
